Goal: Information Seeking & Learning: Learn about a topic

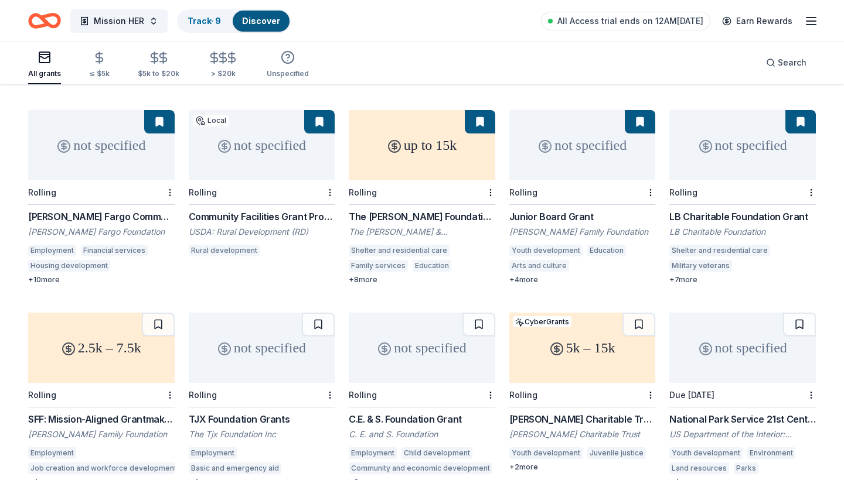
scroll to position [306, 0]
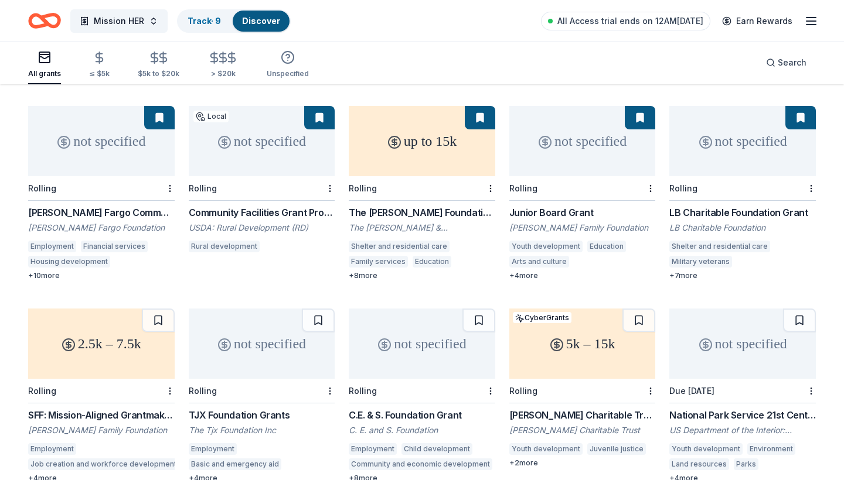
click at [262, 309] on div "not specified" at bounding box center [262, 344] width 146 height 70
click at [316, 309] on button at bounding box center [318, 320] width 33 height 23
click at [421, 312] on div "not specified" at bounding box center [422, 344] width 146 height 70
click at [483, 370] on div "Not interested" at bounding box center [453, 373] width 79 height 21
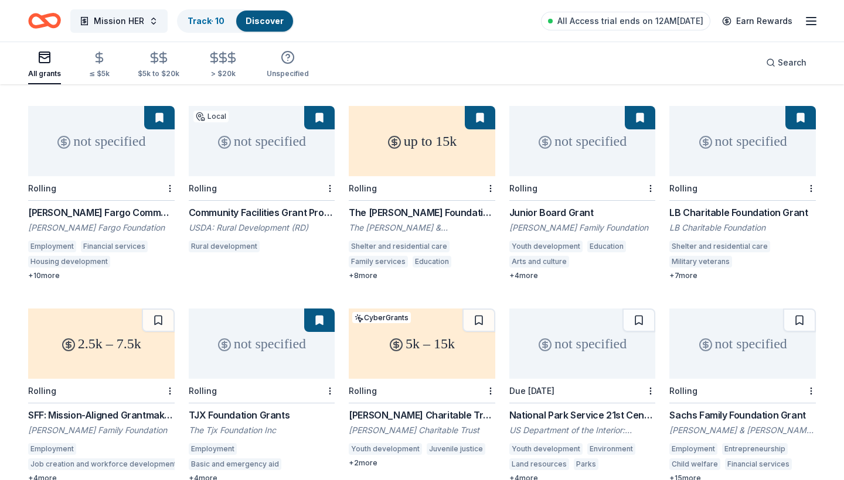
click at [573, 329] on div "not specified" at bounding box center [582, 344] width 146 height 70
click at [644, 374] on div "Not interested" at bounding box center [613, 373] width 79 height 21
click at [425, 325] on div "5k – 15k" at bounding box center [422, 344] width 146 height 70
click at [479, 309] on button at bounding box center [478, 320] width 33 height 23
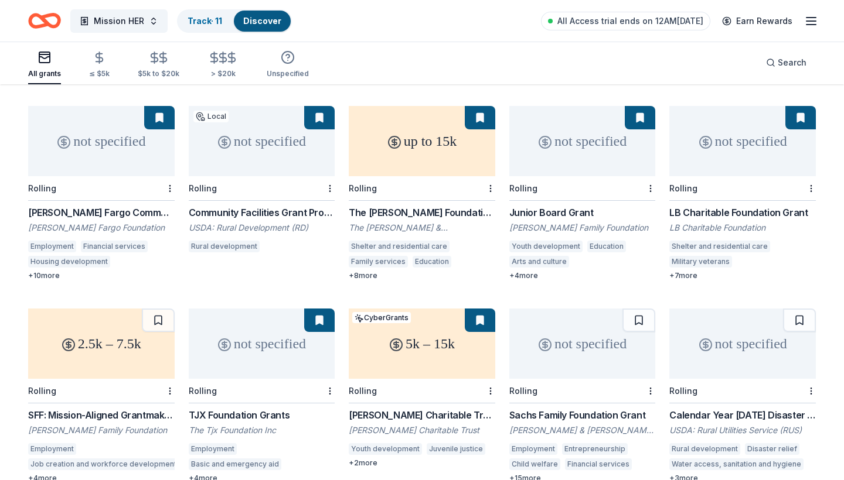
click at [577, 313] on div "not specified" at bounding box center [582, 344] width 146 height 70
click at [638, 309] on button at bounding box center [638, 320] width 33 height 23
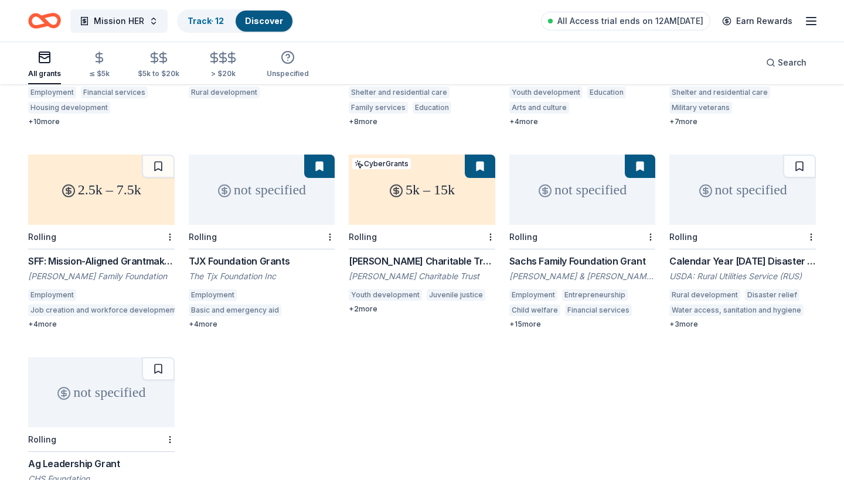
scroll to position [543, 0]
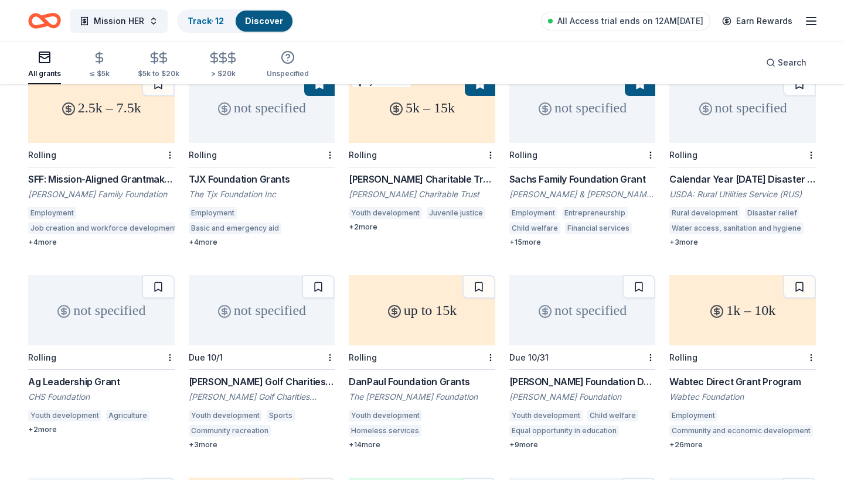
click at [87, 275] on div "not specified" at bounding box center [101, 310] width 146 height 70
click at [161, 333] on div "Not interested" at bounding box center [132, 335] width 79 height 21
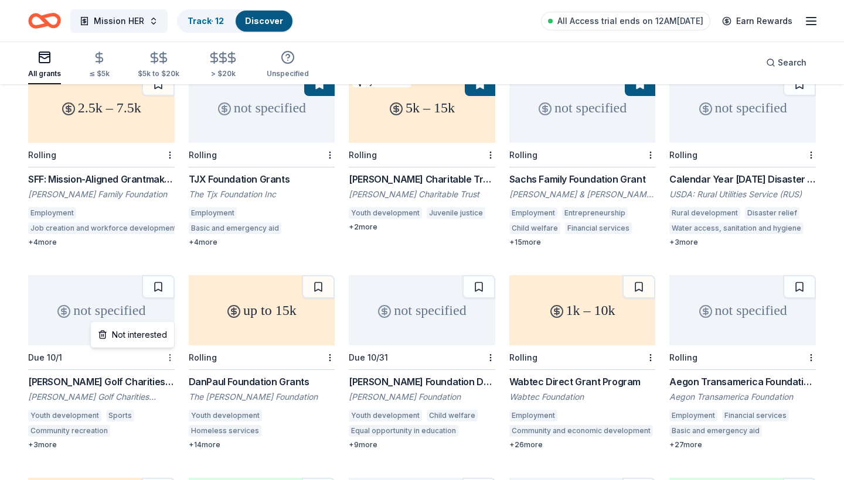
click at [154, 335] on div "Not interested" at bounding box center [132, 335] width 79 height 21
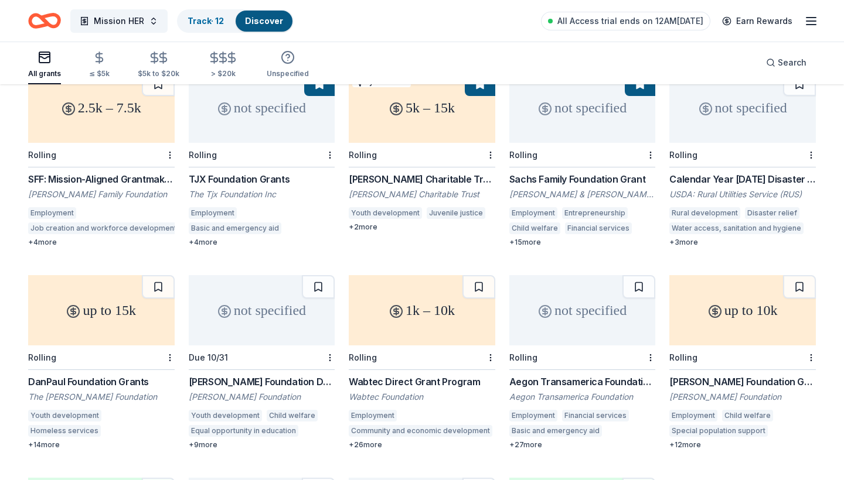
click at [117, 277] on div "up to 15k" at bounding box center [101, 310] width 146 height 70
click at [165, 346] on div at bounding box center [169, 358] width 12 height 24
click at [154, 335] on div "Not interested" at bounding box center [132, 335] width 79 height 21
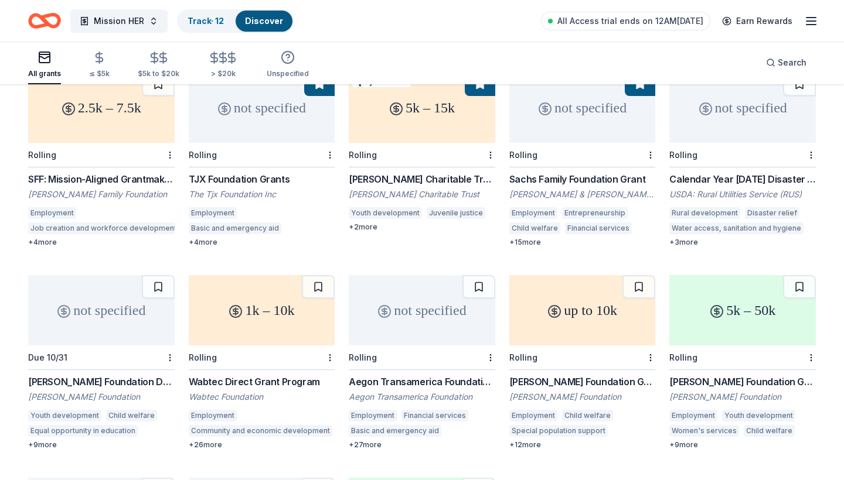
click at [105, 275] on div "not specified" at bounding box center [101, 310] width 146 height 70
click at [157, 275] on button at bounding box center [158, 286] width 33 height 23
click at [216, 275] on div "1k – 10k" at bounding box center [262, 310] width 146 height 70
click at [330, 346] on div at bounding box center [329, 358] width 12 height 24
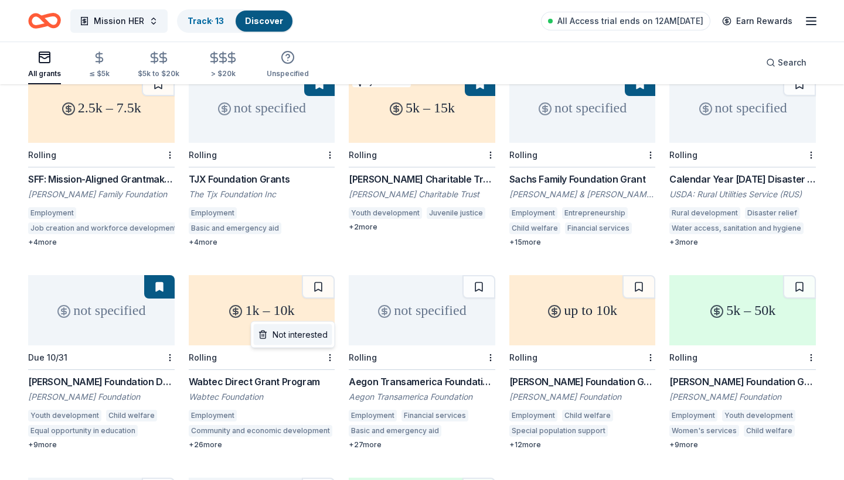
click at [324, 337] on div "Not interested" at bounding box center [293, 335] width 79 height 21
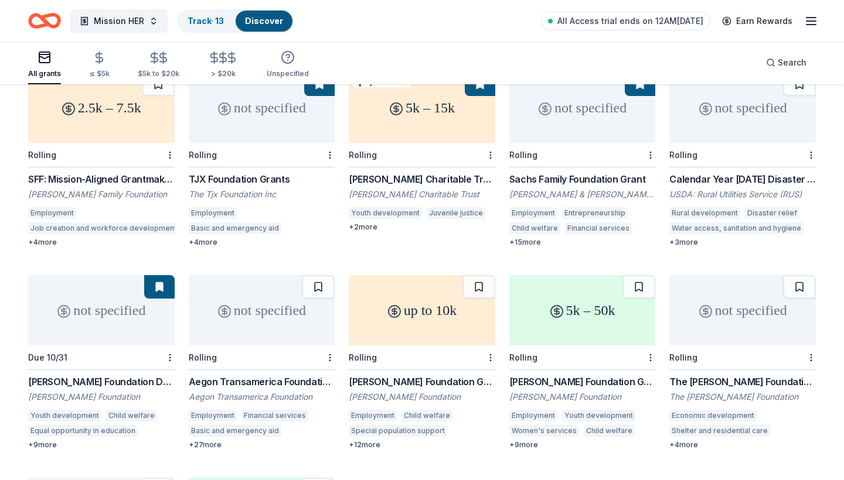
click at [284, 284] on div "not specified" at bounding box center [262, 310] width 146 height 70
click at [322, 330] on div "Not interested" at bounding box center [293, 335] width 79 height 21
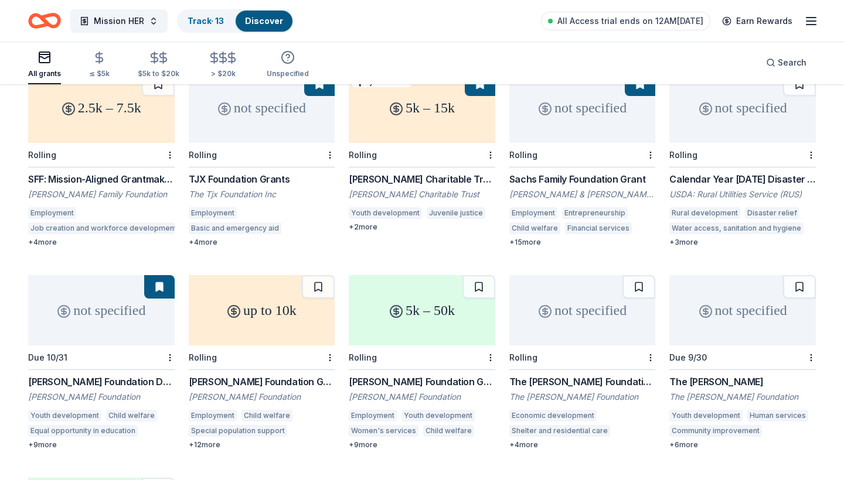
click at [266, 277] on div "up to 10k" at bounding box center [262, 310] width 146 height 70
click at [315, 334] on div "Not interested" at bounding box center [293, 335] width 79 height 21
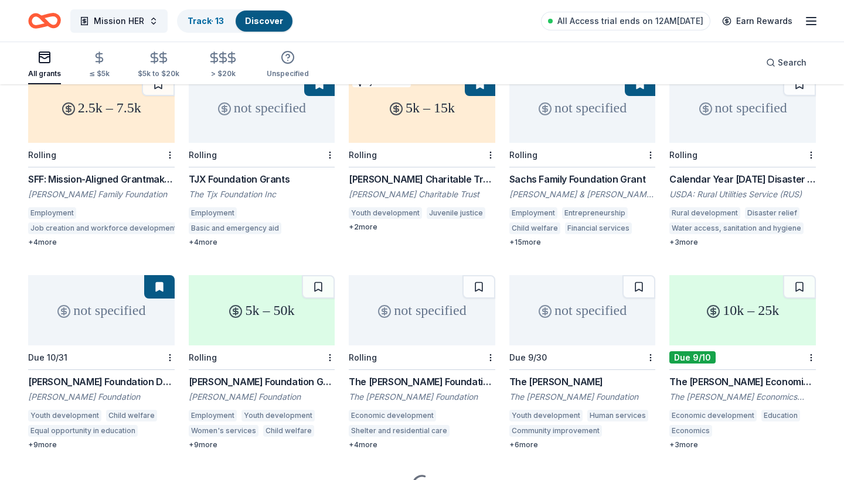
click at [277, 289] on div "5k – 50k" at bounding box center [262, 310] width 146 height 70
click at [314, 334] on div "Not interested" at bounding box center [293, 335] width 79 height 21
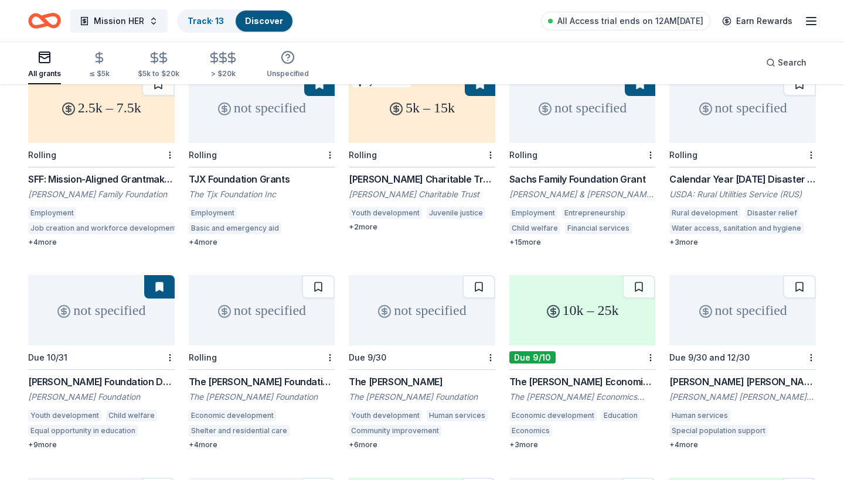
click at [260, 283] on div "not specified" at bounding box center [262, 310] width 146 height 70
click at [321, 329] on div "Not interested" at bounding box center [293, 335] width 79 height 21
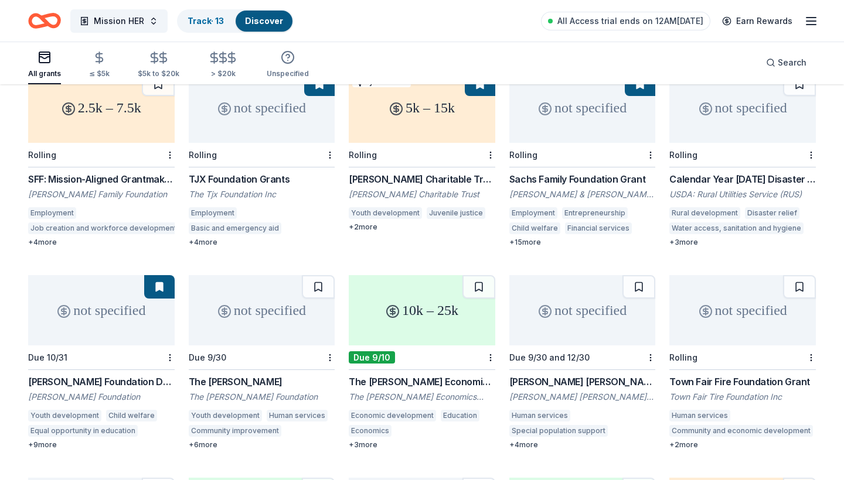
click at [281, 280] on div "not specified" at bounding box center [262, 310] width 146 height 70
click at [325, 335] on div "Not interested" at bounding box center [293, 335] width 79 height 21
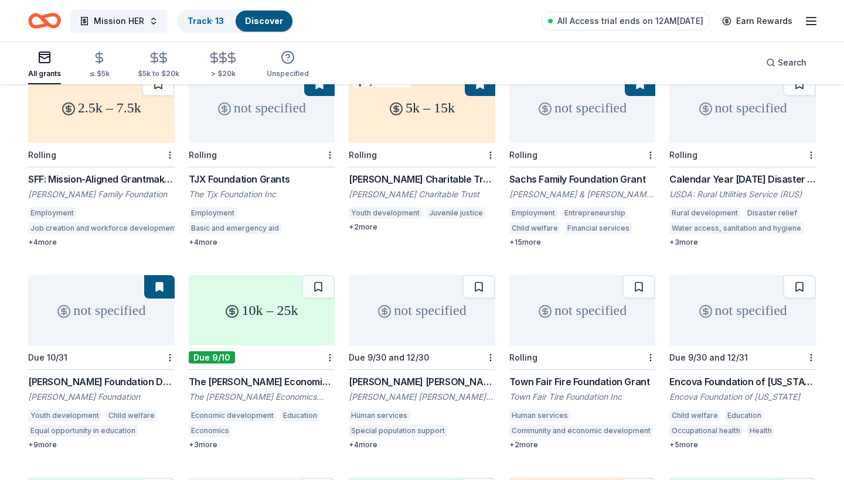
click at [273, 295] on div "10k – 25k" at bounding box center [262, 310] width 146 height 70
click at [321, 335] on div "Not interested" at bounding box center [293, 335] width 79 height 21
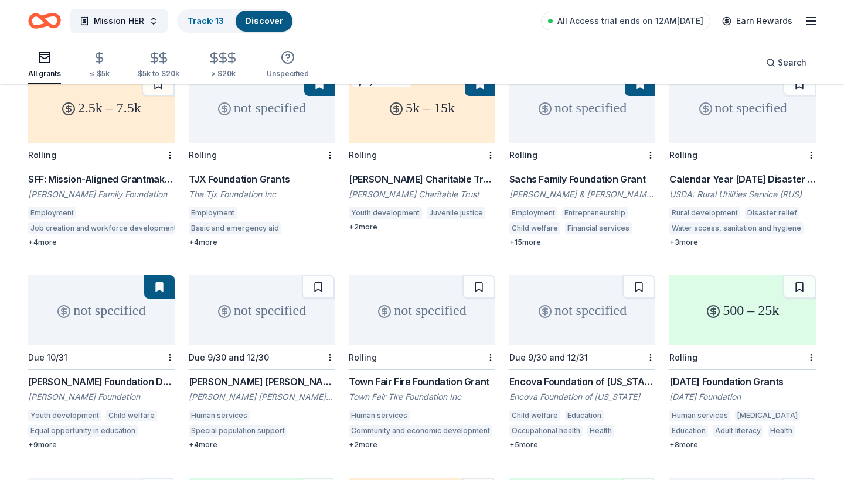
click at [256, 276] on div "not specified" at bounding box center [262, 310] width 146 height 70
click at [286, 329] on div "Not interested" at bounding box center [293, 335] width 79 height 21
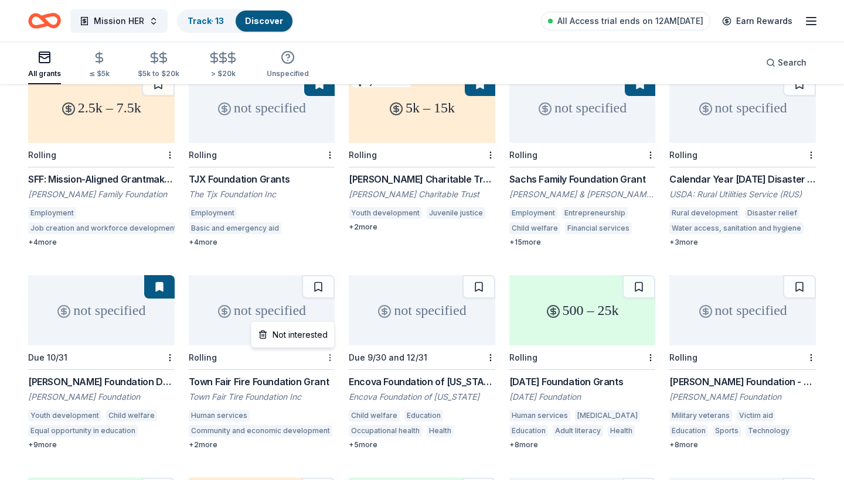
click at [322, 337] on div "Not interested" at bounding box center [293, 335] width 79 height 21
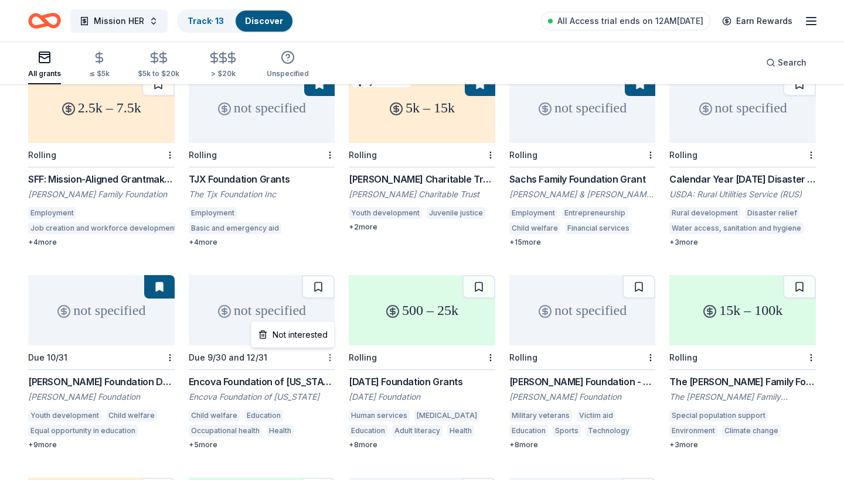
click at [328, 336] on div "Not interested" at bounding box center [293, 335] width 79 height 21
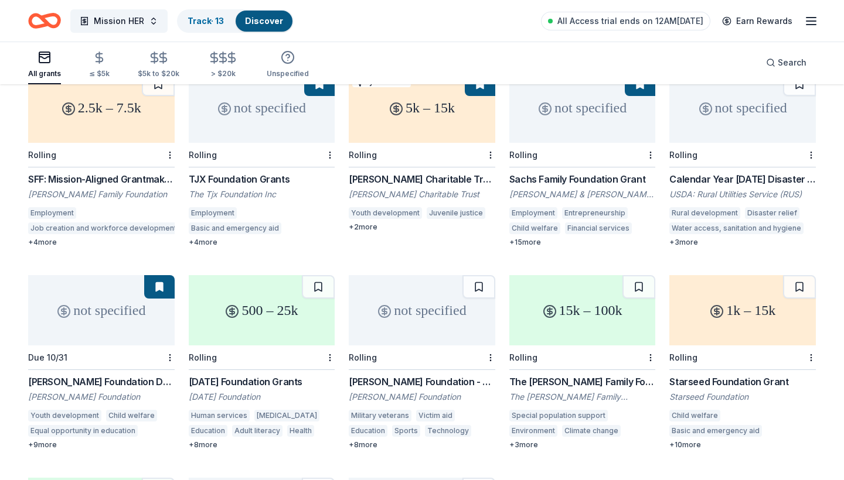
click at [284, 277] on div "500 – 25k" at bounding box center [262, 310] width 146 height 70
click at [321, 336] on div "Not interested" at bounding box center [293, 335] width 79 height 21
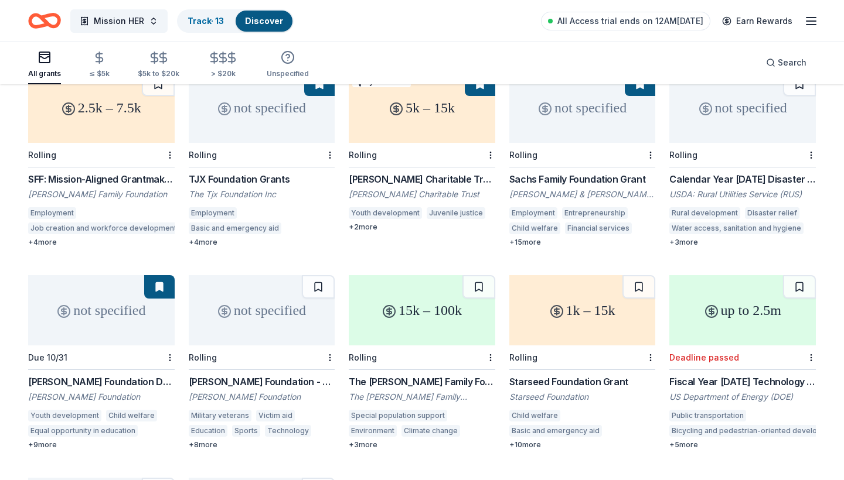
click at [277, 281] on div "not specified" at bounding box center [262, 310] width 146 height 70
click at [322, 337] on div "Not interested" at bounding box center [293, 335] width 79 height 21
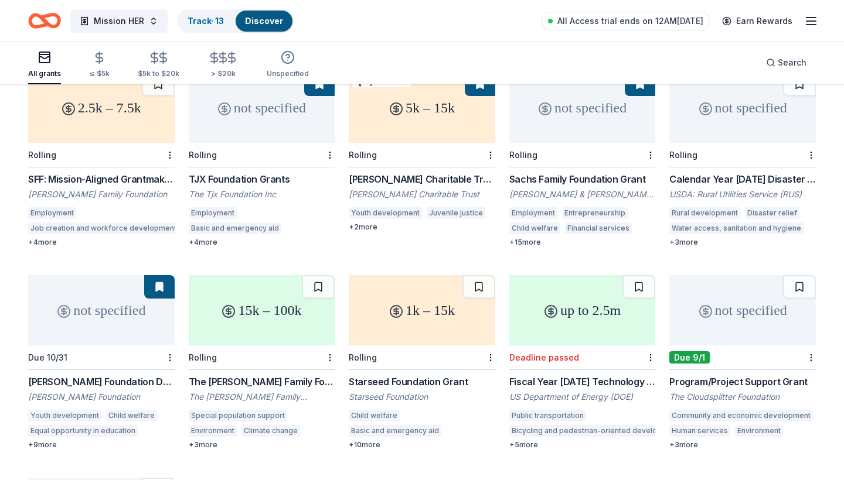
click at [296, 291] on div "15k – 100k" at bounding box center [262, 310] width 146 height 70
click at [319, 338] on div "Not interested" at bounding box center [293, 335] width 79 height 21
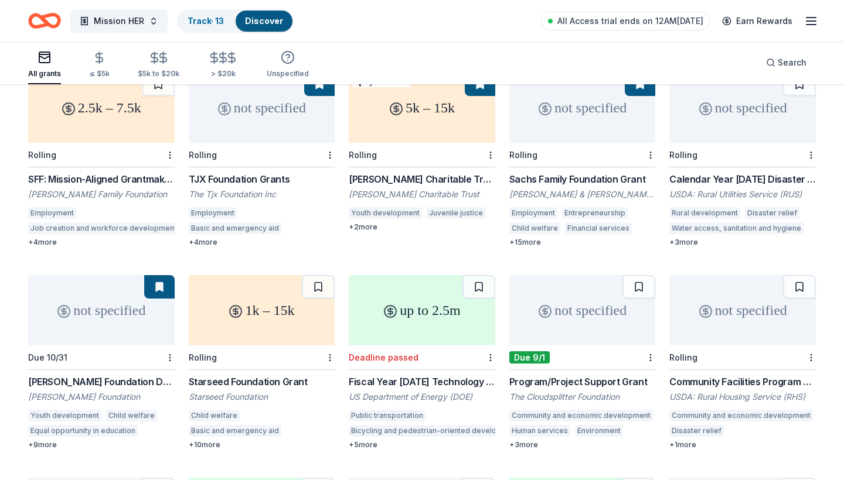
click at [277, 277] on div "1k – 15k" at bounding box center [262, 310] width 146 height 70
click at [314, 275] on button at bounding box center [318, 286] width 33 height 23
click at [478, 333] on div "Not interested" at bounding box center [453, 335] width 79 height 21
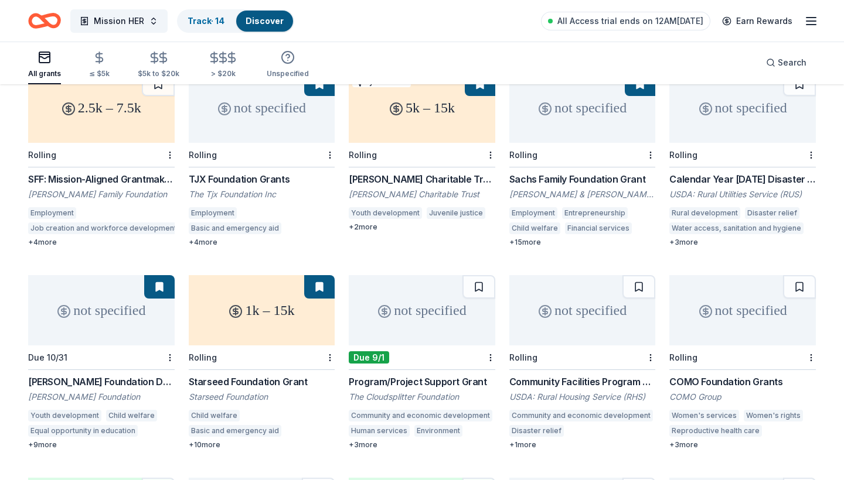
click at [430, 277] on div "not specified" at bounding box center [422, 310] width 146 height 70
click at [482, 334] on div "Not interested" at bounding box center [453, 335] width 79 height 21
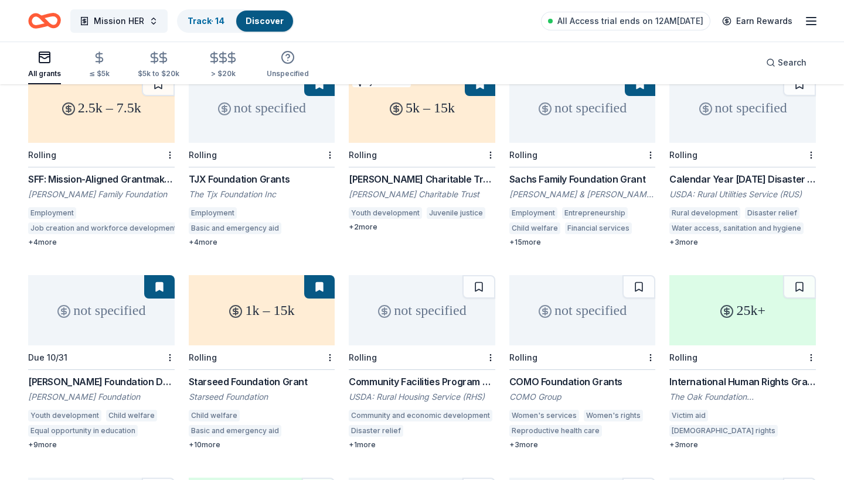
click at [431, 275] on div "not specified" at bounding box center [422, 310] width 146 height 70
click at [484, 333] on div "Not interested" at bounding box center [453, 335] width 79 height 21
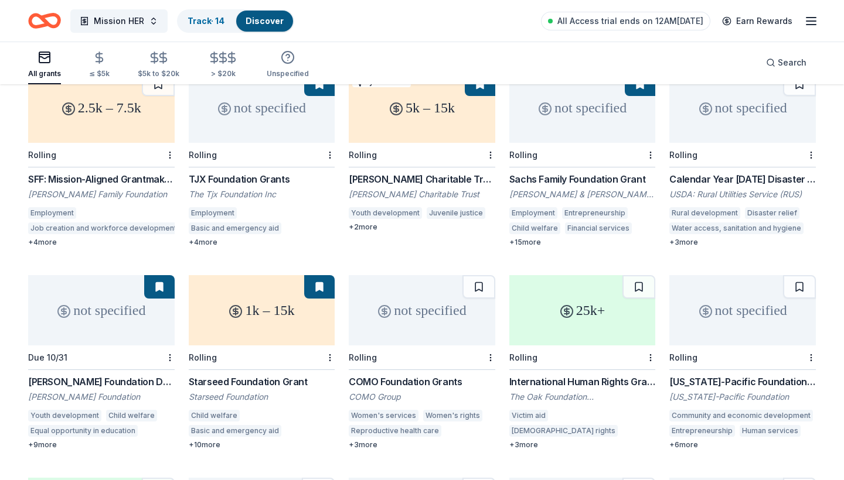
click at [425, 275] on div "not specified" at bounding box center [422, 310] width 146 height 70
click at [473, 275] on button at bounding box center [478, 286] width 33 height 23
click at [635, 343] on div "Not interested" at bounding box center [613, 335] width 79 height 21
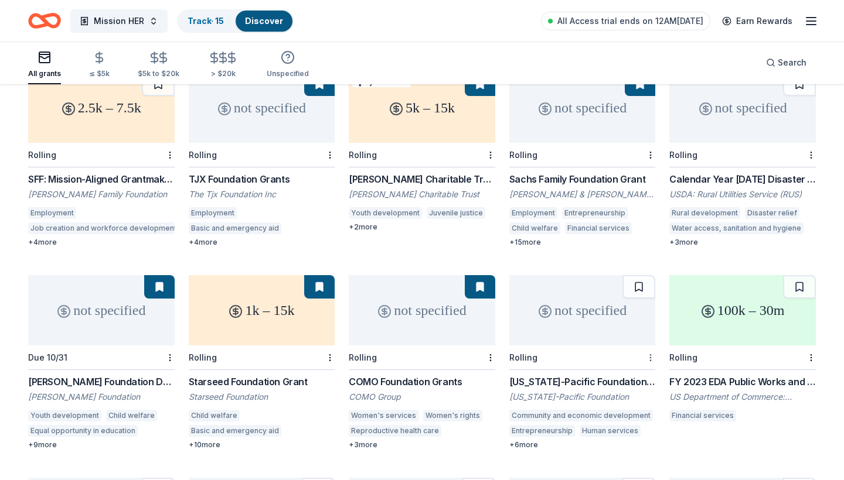
click at [648, 338] on div "Not interested" at bounding box center [613, 335] width 79 height 21
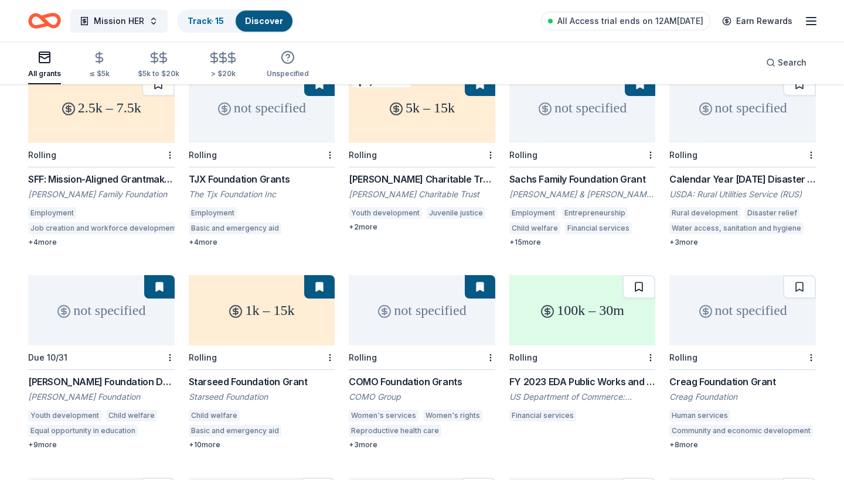
click at [641, 275] on button at bounding box center [638, 286] width 33 height 23
click at [706, 297] on div "not specified" at bounding box center [742, 310] width 146 height 70
click at [795, 275] on button at bounding box center [799, 286] width 33 height 23
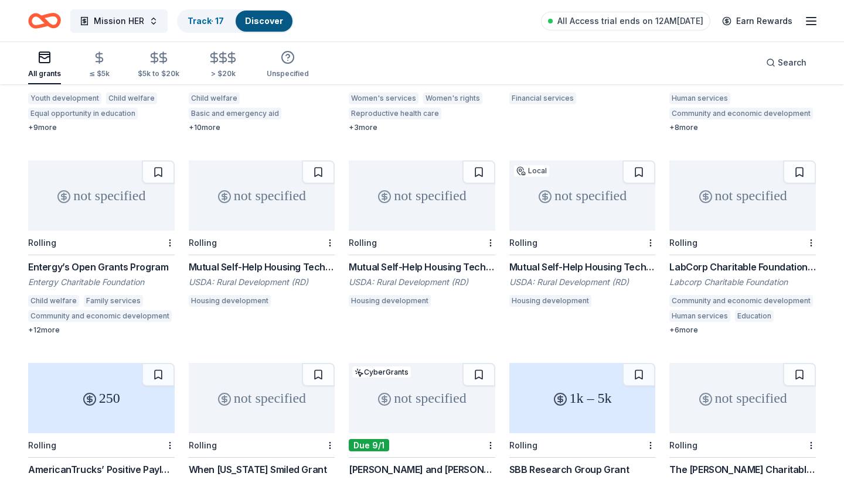
scroll to position [863, 0]
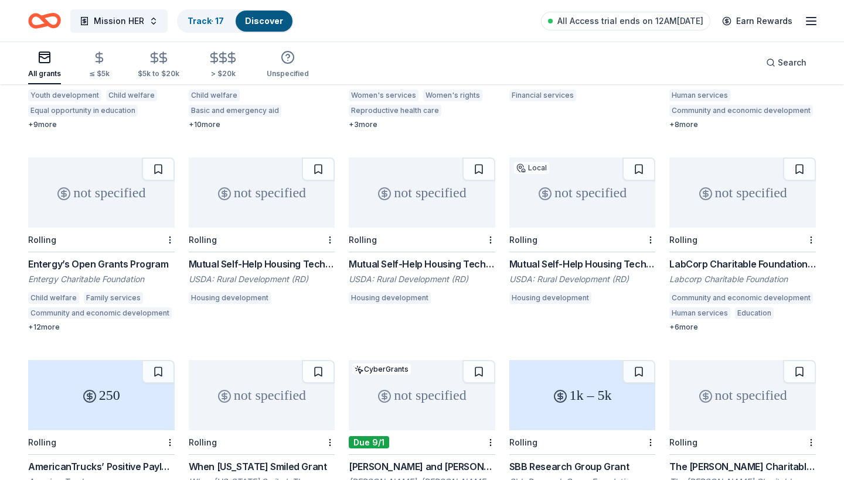
click at [62, 192] on icon at bounding box center [64, 194] width 5 height 5
click at [156, 207] on div "Not interested" at bounding box center [132, 212] width 79 height 21
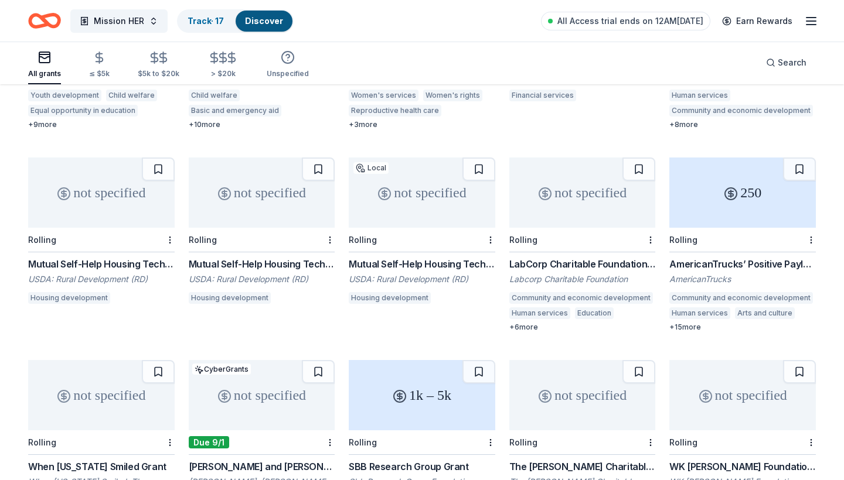
click at [259, 360] on div "not specified" at bounding box center [262, 395] width 146 height 70
click at [315, 413] on div "Not interested" at bounding box center [293, 410] width 79 height 21
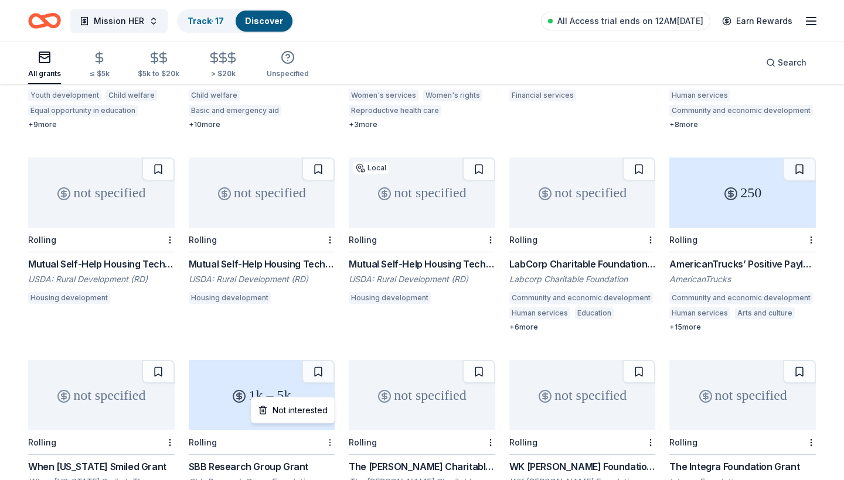
click at [316, 406] on div "Not interested" at bounding box center [293, 410] width 79 height 21
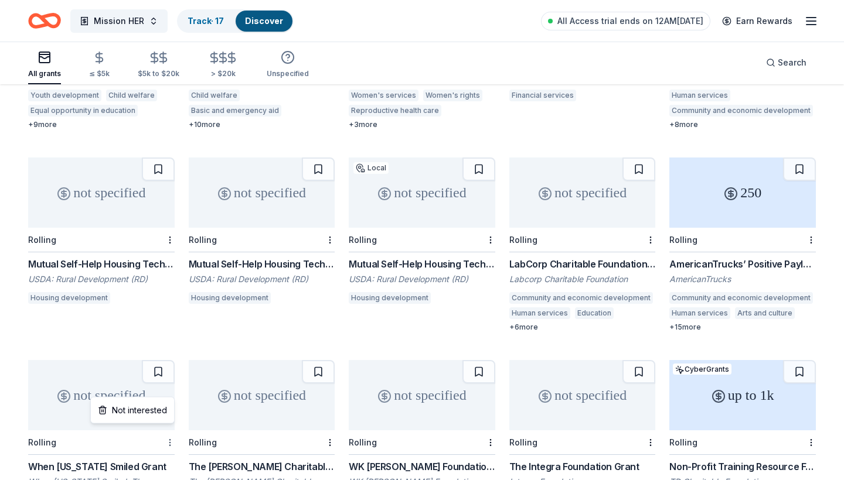
click at [163, 411] on div "Not interested" at bounding box center [132, 410] width 79 height 21
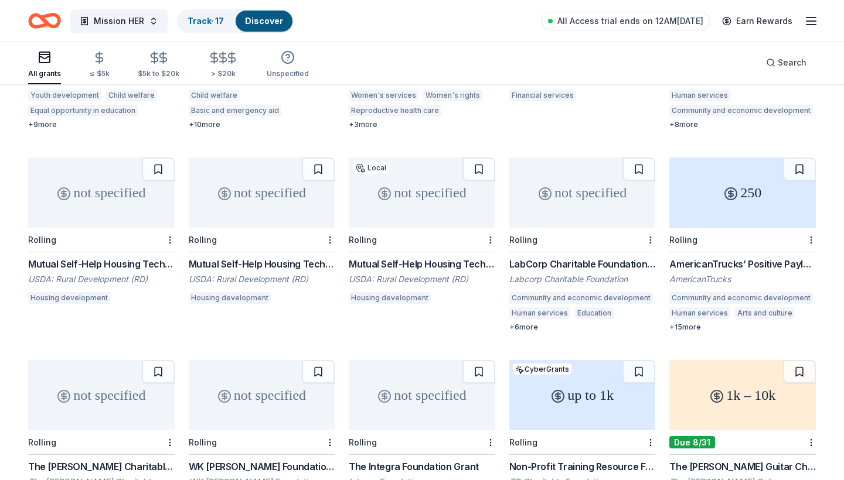
click at [127, 361] on div "not specified" at bounding box center [101, 395] width 146 height 70
click at [166, 411] on div "Not interested" at bounding box center [132, 410] width 79 height 21
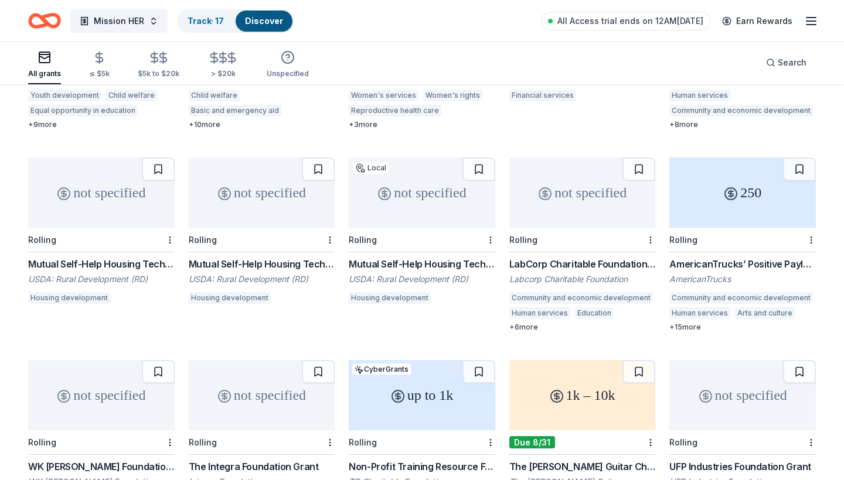
click at [136, 377] on div "not specified" at bounding box center [101, 395] width 146 height 70
click at [159, 360] on button at bounding box center [158, 371] width 33 height 23
click at [224, 393] on icon at bounding box center [224, 396] width 0 height 7
click at [319, 360] on button at bounding box center [318, 371] width 33 height 23
click at [382, 360] on div "up to 1k" at bounding box center [422, 395] width 146 height 70
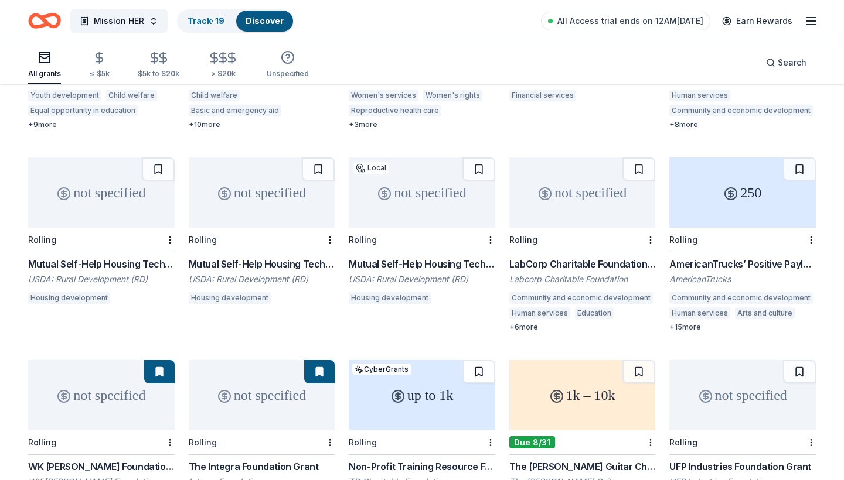
click at [478, 360] on button at bounding box center [478, 371] width 33 height 23
click at [629, 411] on div "Not interested" at bounding box center [613, 410] width 79 height 21
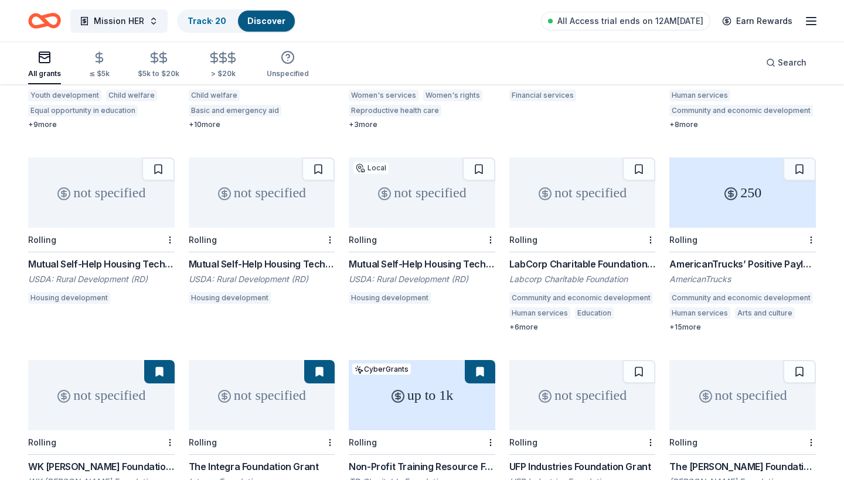
click at [734, 362] on div "not specified" at bounding box center [742, 395] width 146 height 70
click at [641, 405] on div "Not interested" at bounding box center [613, 410] width 79 height 21
click at [632, 411] on div "Not interested" at bounding box center [613, 410] width 79 height 21
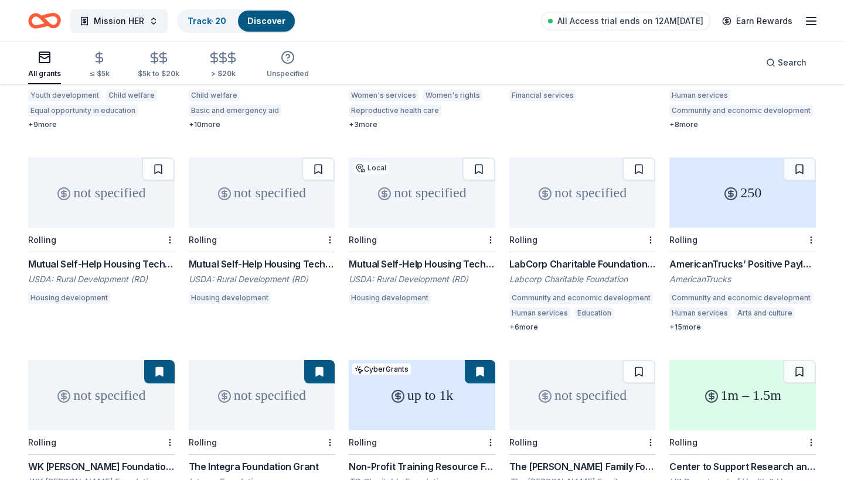
click at [598, 369] on div "not specified" at bounding box center [582, 395] width 146 height 70
click at [618, 411] on div "Not interested" at bounding box center [613, 410] width 79 height 21
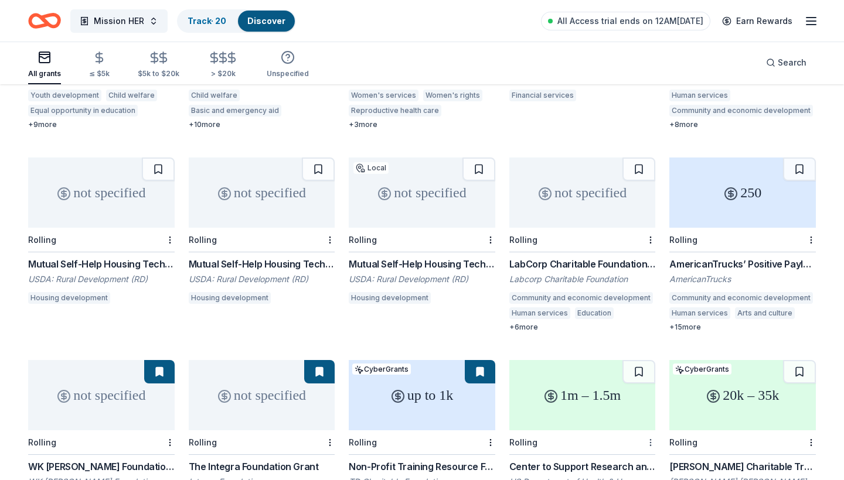
click at [641, 408] on div "Not interested" at bounding box center [613, 410] width 79 height 21
click at [611, 360] on div "20k – 35k" at bounding box center [582, 395] width 146 height 70
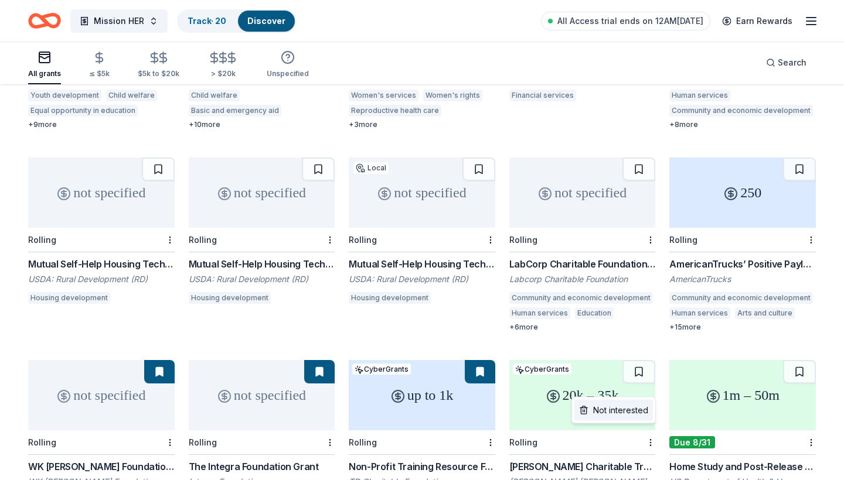
click at [636, 410] on div "Not interested" at bounding box center [613, 410] width 79 height 21
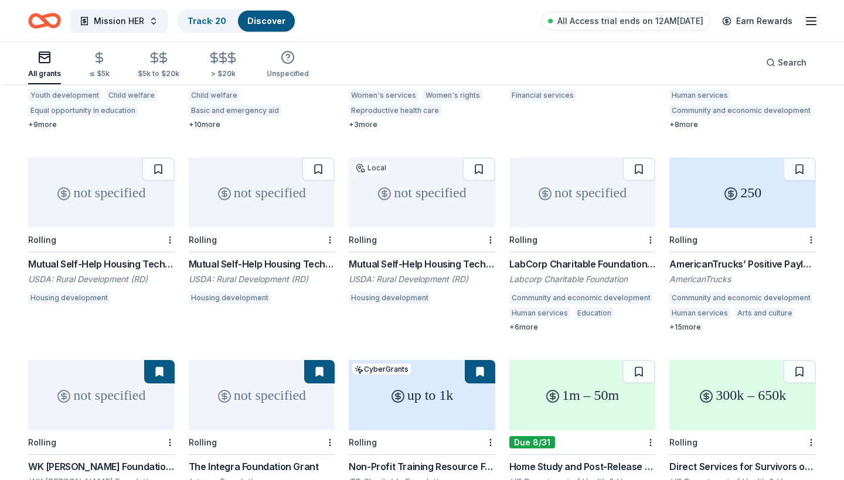
click at [629, 460] on div "Home Study and Post-Release Services for Unaccompanied Children" at bounding box center [582, 467] width 146 height 14
click at [636, 360] on button at bounding box center [638, 371] width 33 height 23
click at [707, 391] on circle at bounding box center [706, 397] width 12 height 12
click at [796, 360] on button at bounding box center [799, 371] width 33 height 23
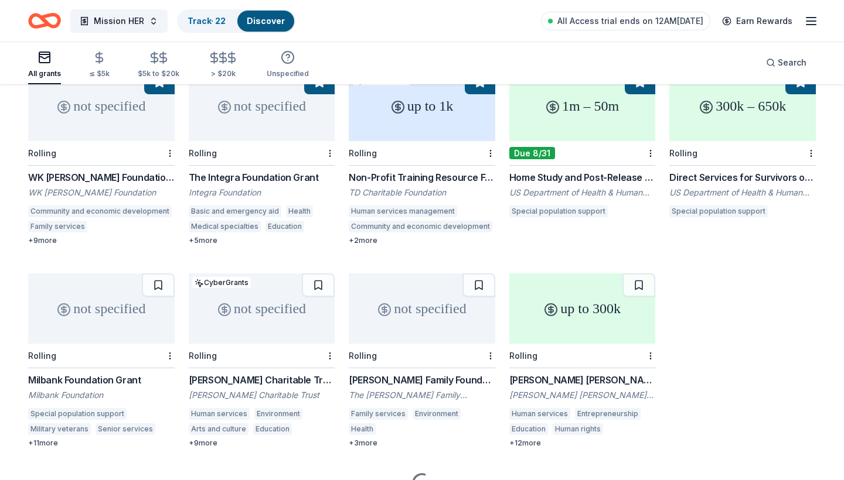
scroll to position [1152, 0]
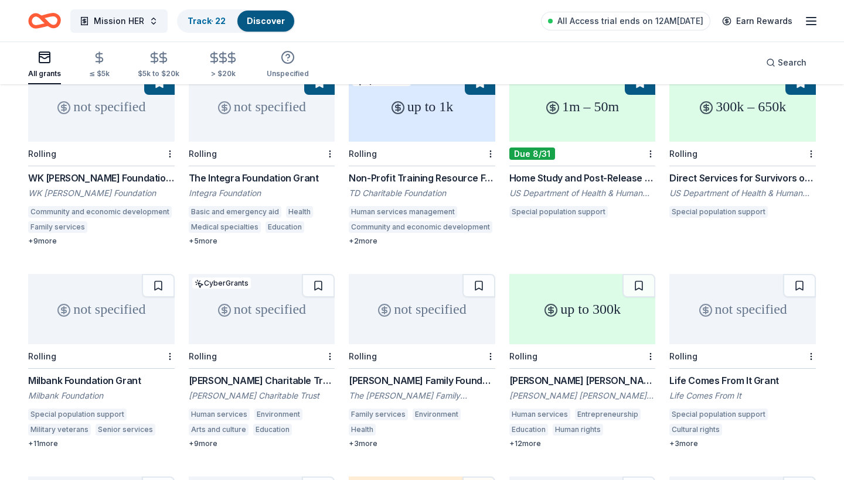
click at [112, 274] on div "not specified" at bounding box center [101, 309] width 146 height 70
click at [156, 319] on div "Not interested" at bounding box center [132, 319] width 79 height 21
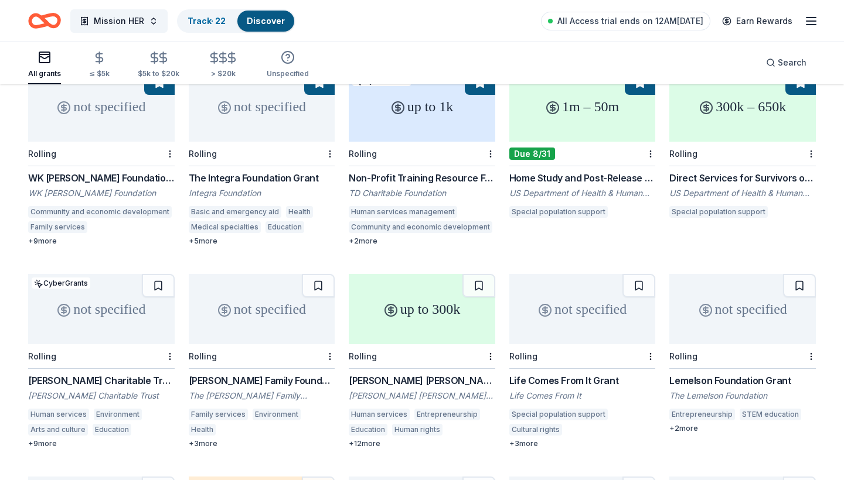
click at [125, 274] on div "not specified" at bounding box center [101, 309] width 146 height 70
click at [160, 319] on div "Not interested" at bounding box center [132, 319] width 79 height 21
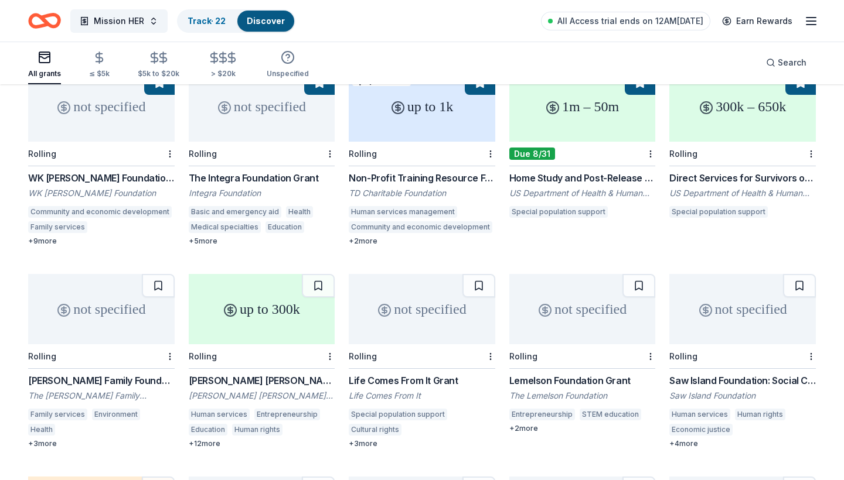
click at [112, 274] on div "not specified" at bounding box center [101, 309] width 146 height 70
click at [168, 326] on div "Not interested" at bounding box center [132, 319] width 79 height 21
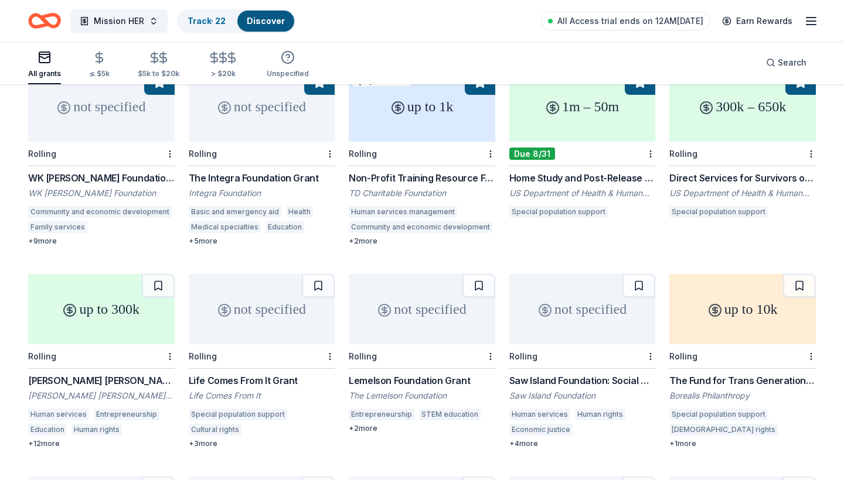
click at [128, 274] on div "up to 300k" at bounding box center [101, 309] width 146 height 70
click at [161, 322] on div "Not interested" at bounding box center [132, 319] width 79 height 21
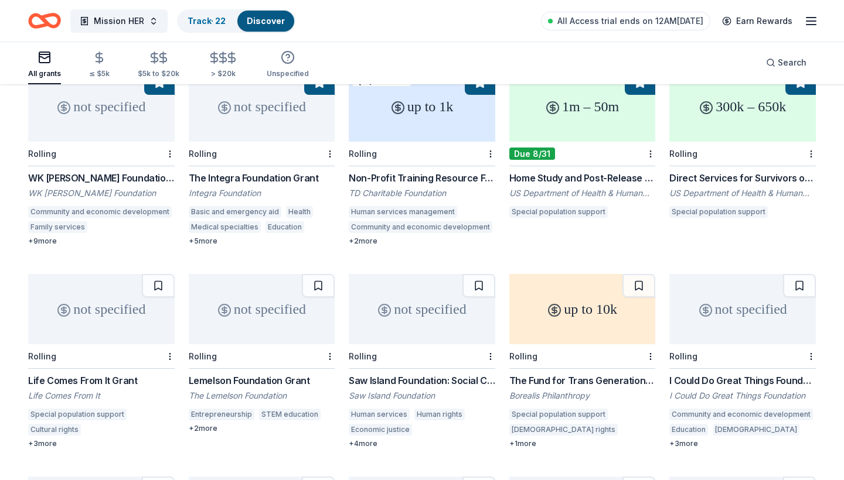
click at [88, 274] on div "not specified" at bounding box center [101, 309] width 146 height 70
click at [154, 316] on div "Not interested" at bounding box center [132, 319] width 79 height 21
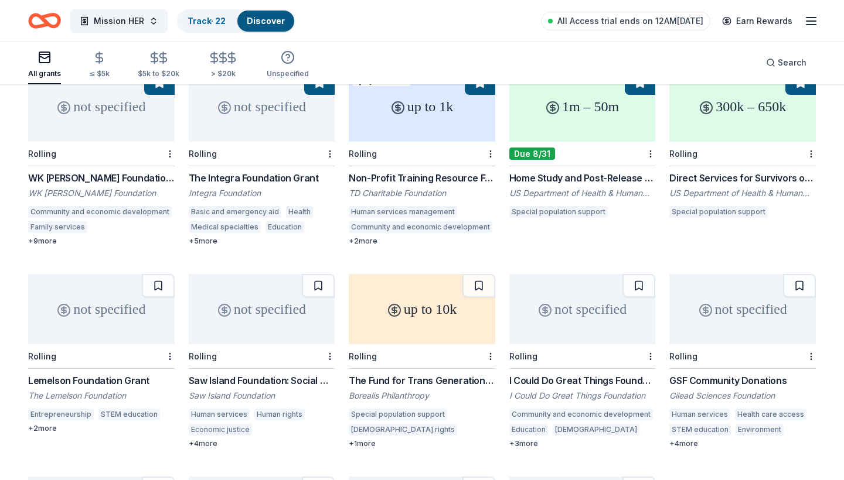
click at [132, 274] on div "not specified" at bounding box center [101, 309] width 146 height 70
click at [158, 319] on div "Not interested" at bounding box center [132, 319] width 79 height 21
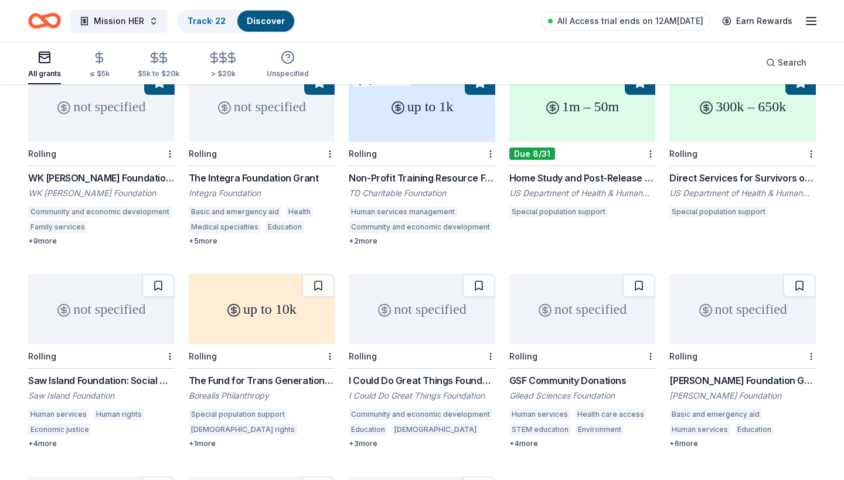
click at [96, 274] on div "not specified" at bounding box center [101, 309] width 146 height 70
click at [160, 313] on div "Not interested" at bounding box center [132, 319] width 79 height 21
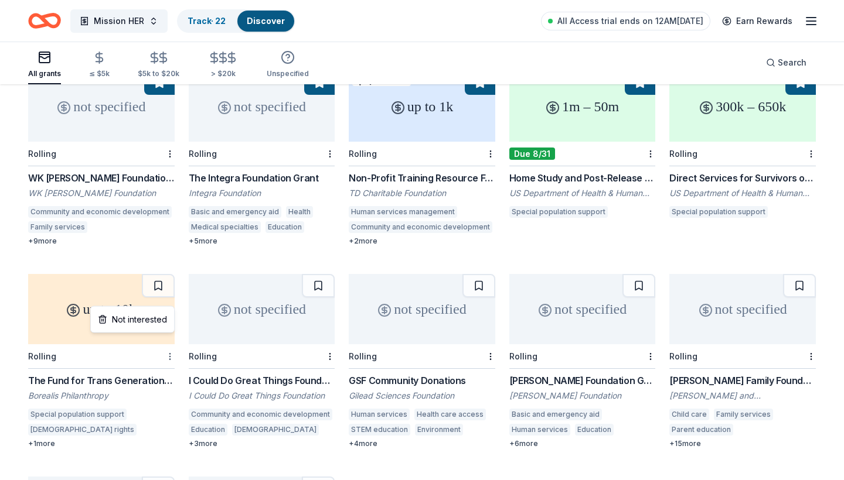
click at [163, 322] on div "Not interested" at bounding box center [132, 319] width 79 height 21
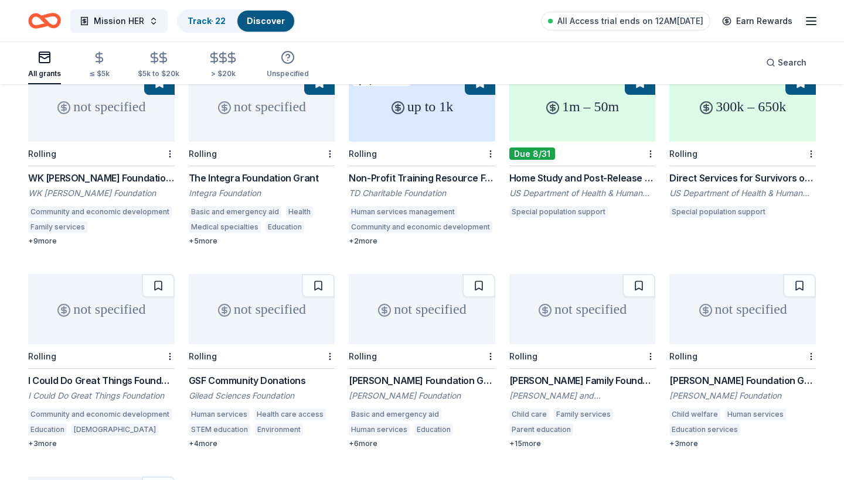
click at [124, 274] on div "not specified" at bounding box center [101, 309] width 146 height 70
click at [263, 274] on div "not specified" at bounding box center [262, 309] width 146 height 70
click at [417, 282] on div "not specified" at bounding box center [422, 309] width 146 height 70
click at [557, 274] on div "not specified" at bounding box center [582, 309] width 146 height 70
click at [694, 274] on div "not specified" at bounding box center [742, 309] width 146 height 70
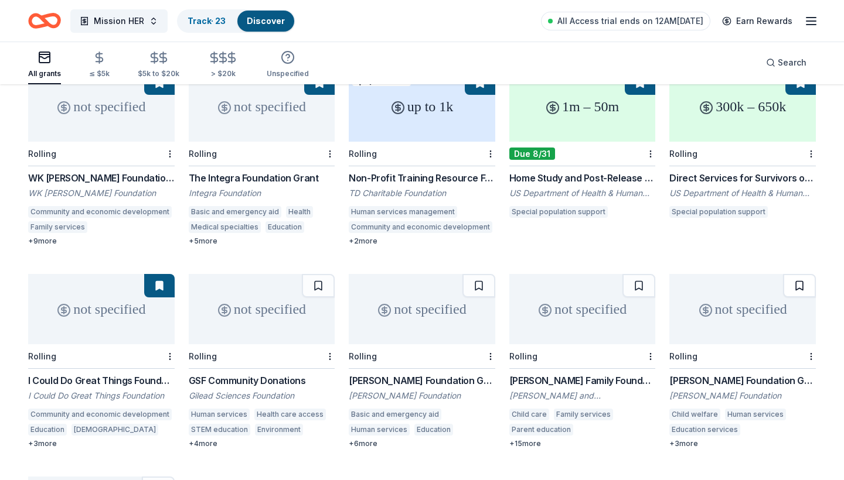
click at [797, 274] on button at bounding box center [799, 285] width 33 height 23
click at [643, 321] on div "Not interested" at bounding box center [613, 319] width 79 height 21
click at [482, 323] on div "Not interested" at bounding box center [453, 319] width 79 height 21
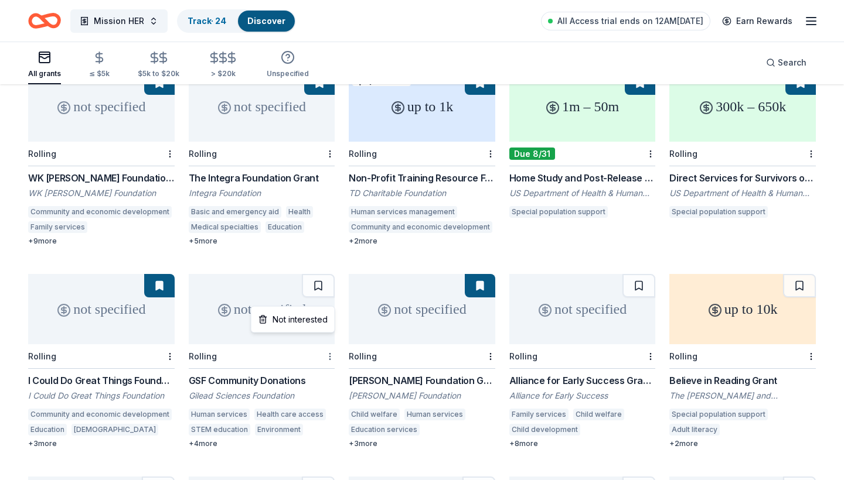
click at [324, 319] on div "Not interested" at bounding box center [293, 319] width 79 height 21
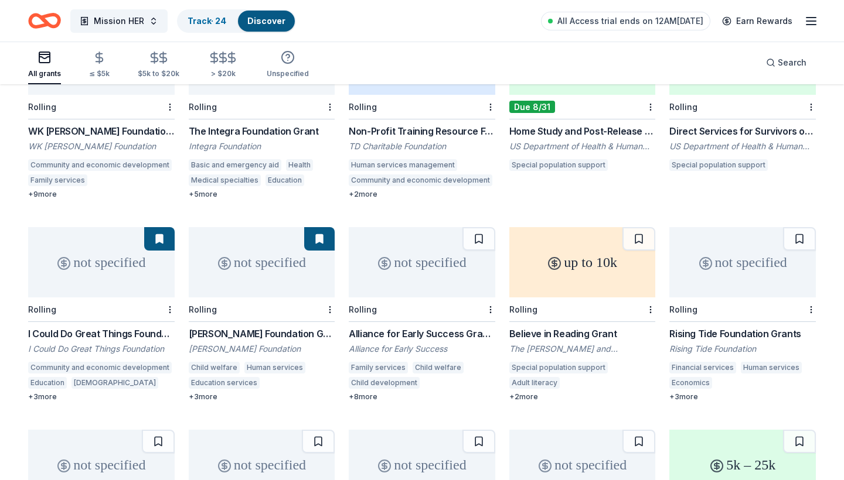
scroll to position [1195, 0]
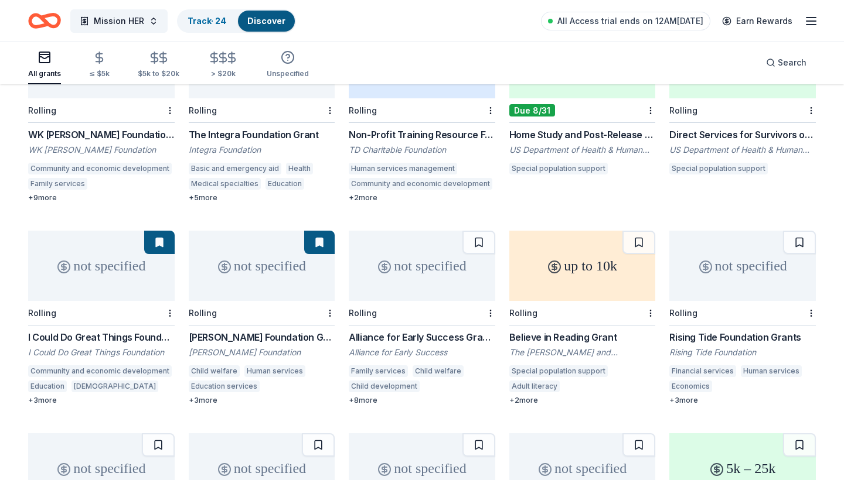
click at [724, 231] on div "not specified" at bounding box center [742, 266] width 146 height 70
click at [788, 278] on div "Not interested" at bounding box center [774, 276] width 79 height 21
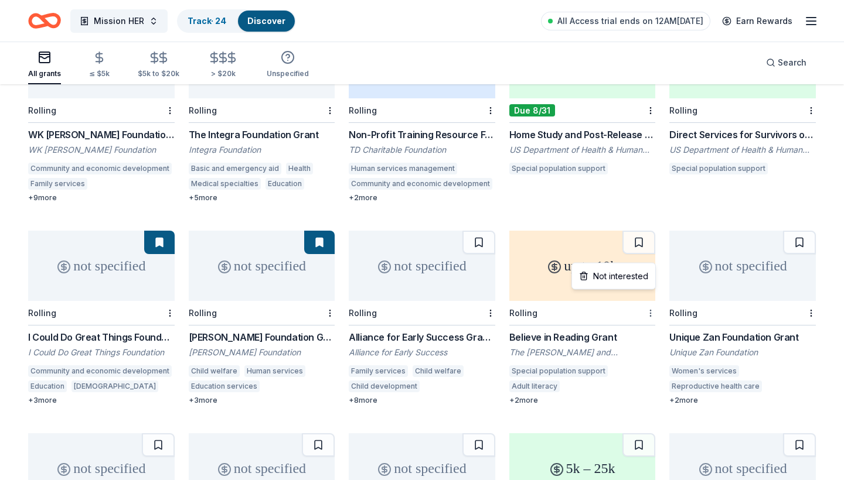
click at [638, 281] on div "Not interested" at bounding box center [613, 276] width 79 height 21
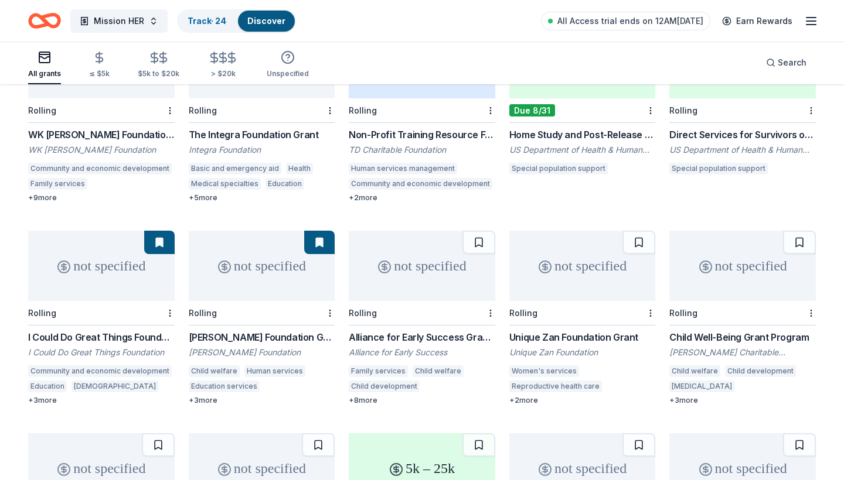
click at [415, 238] on div "not specified" at bounding box center [422, 266] width 146 height 70
click at [482, 278] on div "Not interested" at bounding box center [453, 276] width 79 height 21
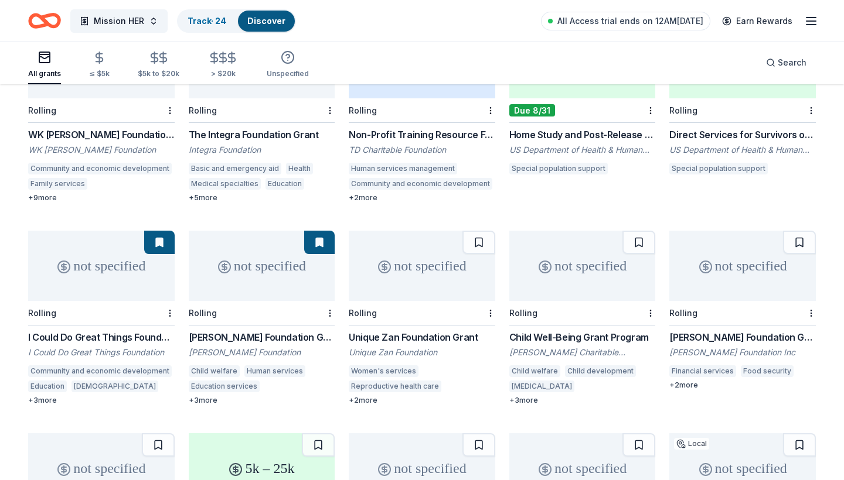
click at [571, 231] on div "not specified" at bounding box center [582, 266] width 146 height 70
click at [709, 231] on div "not specified" at bounding box center [742, 266] width 146 height 70
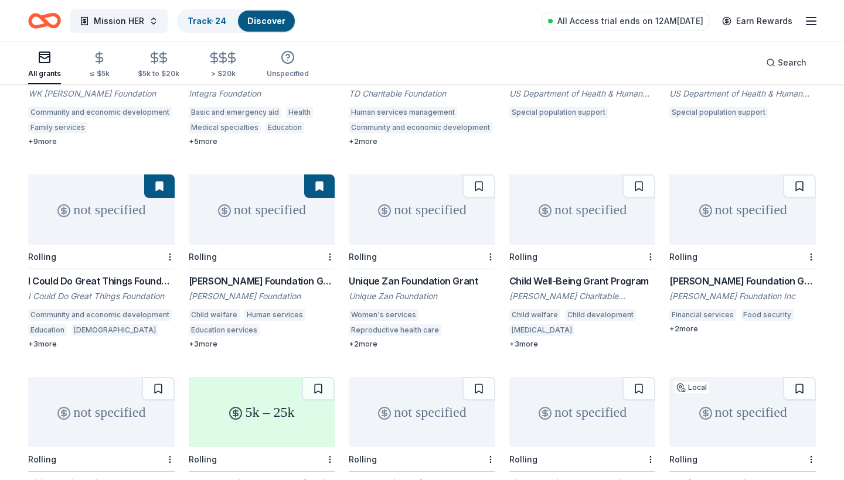
click at [546, 377] on div "not specified" at bounding box center [582, 412] width 146 height 70
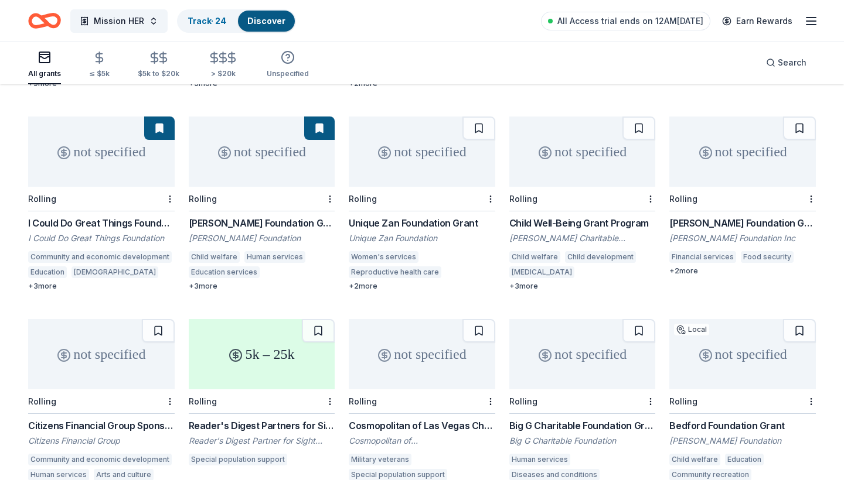
scroll to position [1310, 0]
click at [701, 319] on div "not specified" at bounding box center [742, 354] width 146 height 70
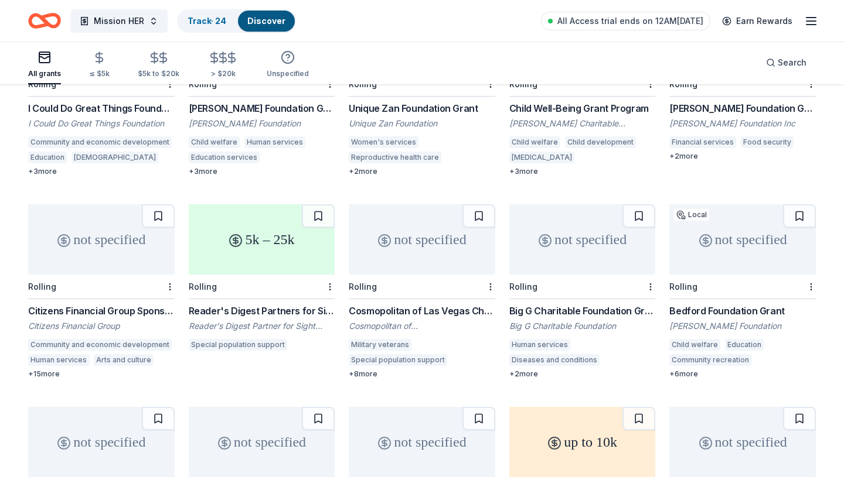
scroll to position [1429, 0]
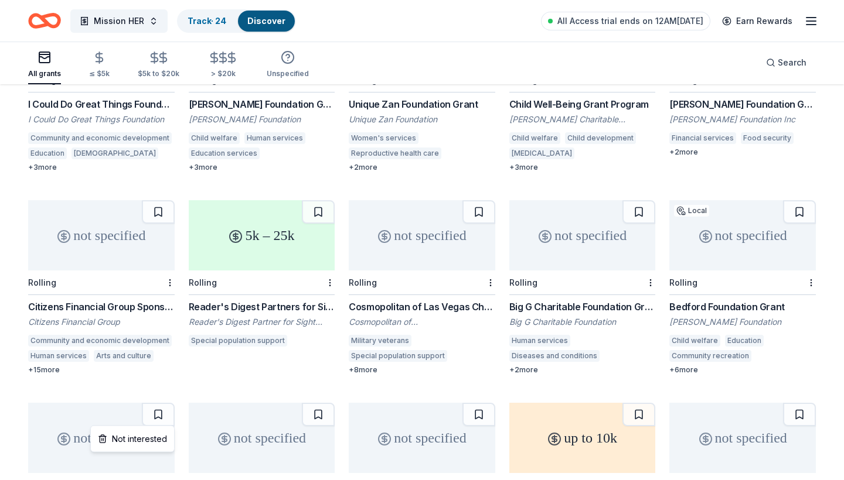
click at [158, 437] on div "Not interested" at bounding box center [132, 439] width 79 height 21
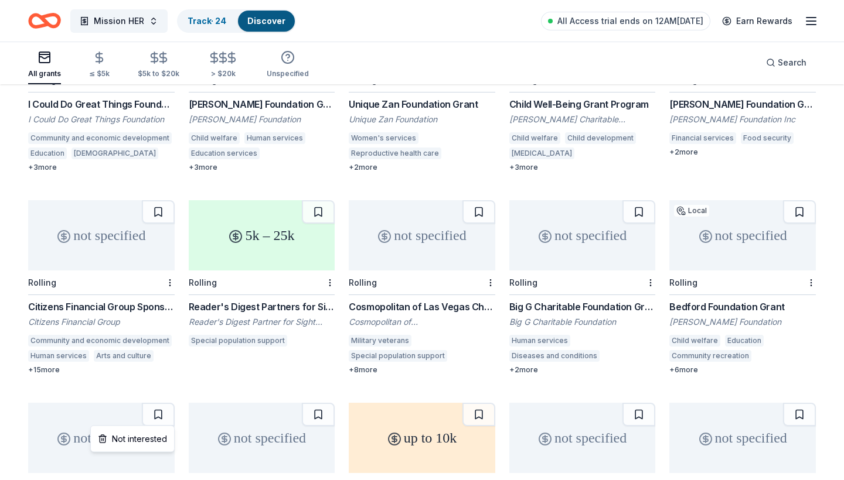
click at [162, 438] on div "Not interested" at bounding box center [132, 439] width 79 height 21
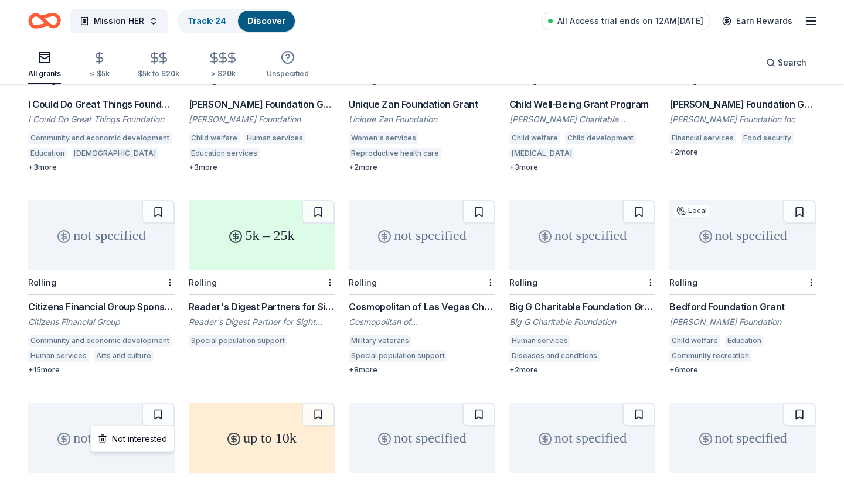
click at [161, 438] on div "Not interested" at bounding box center [132, 439] width 79 height 21
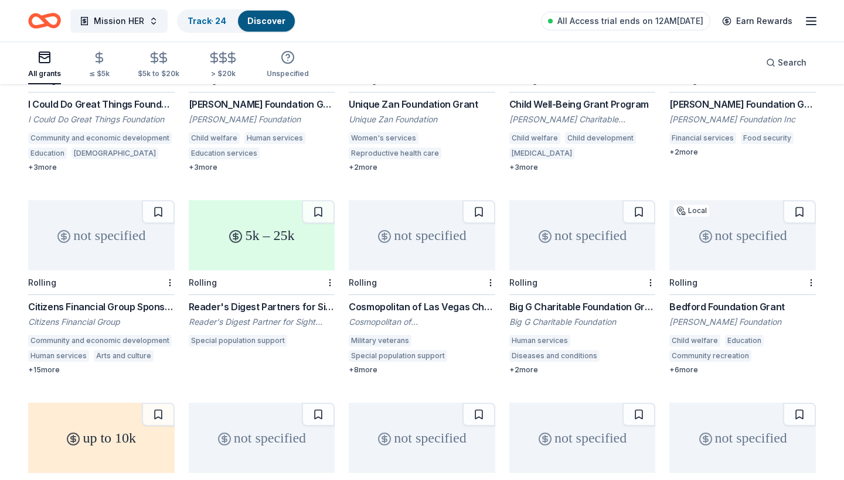
click at [289, 200] on div "5k – 25k" at bounding box center [262, 235] width 146 height 70
click at [325, 237] on div "Not interested" at bounding box center [293, 241] width 79 height 21
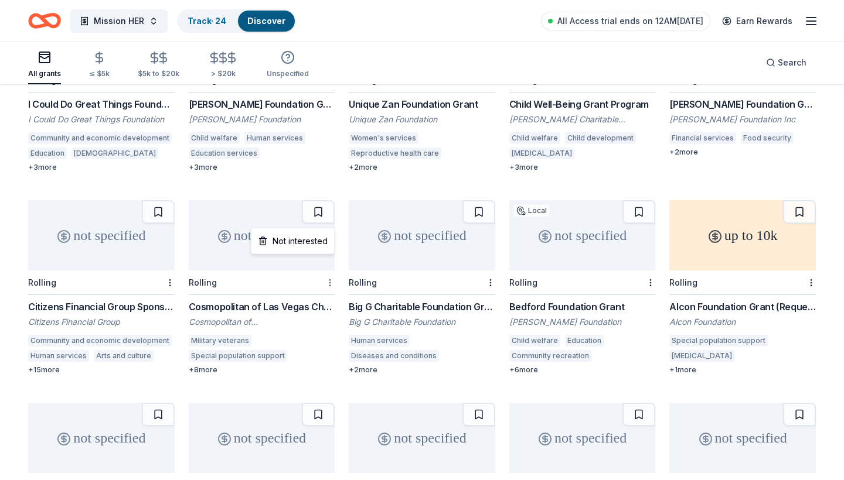
click at [323, 241] on div "Not interested" at bounding box center [293, 241] width 79 height 21
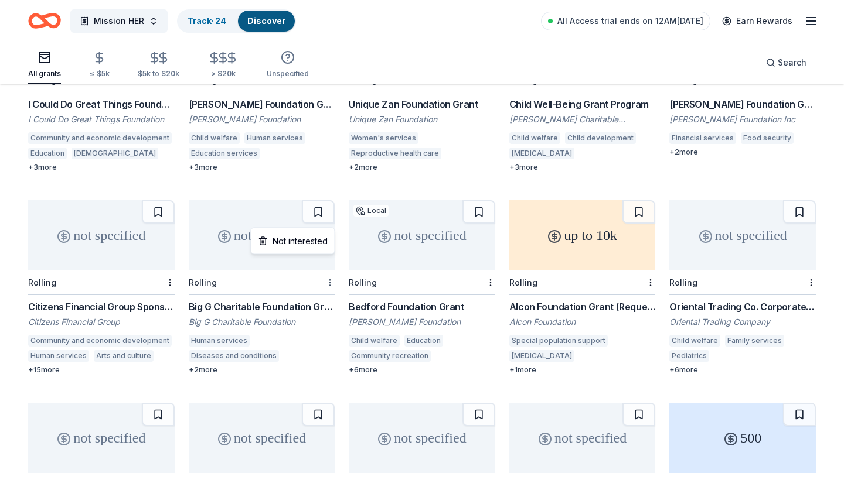
click at [321, 244] on div "Not interested" at bounding box center [293, 241] width 79 height 21
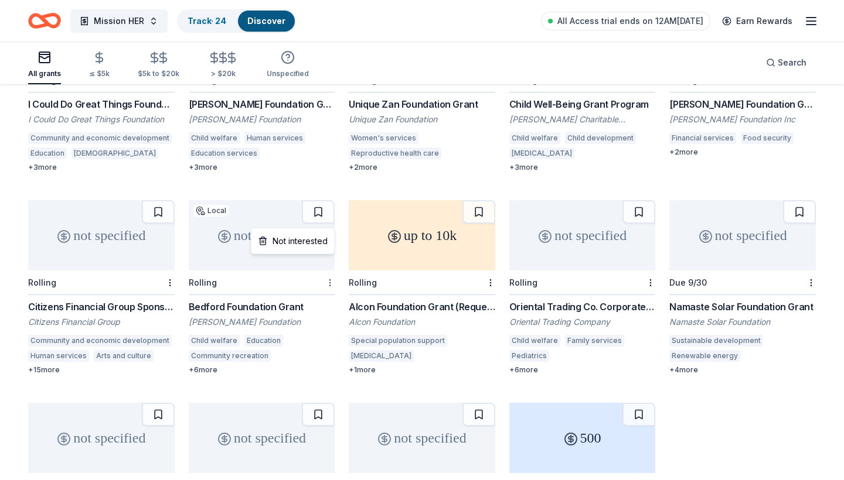
click at [322, 242] on div "Not interested" at bounding box center [293, 241] width 79 height 21
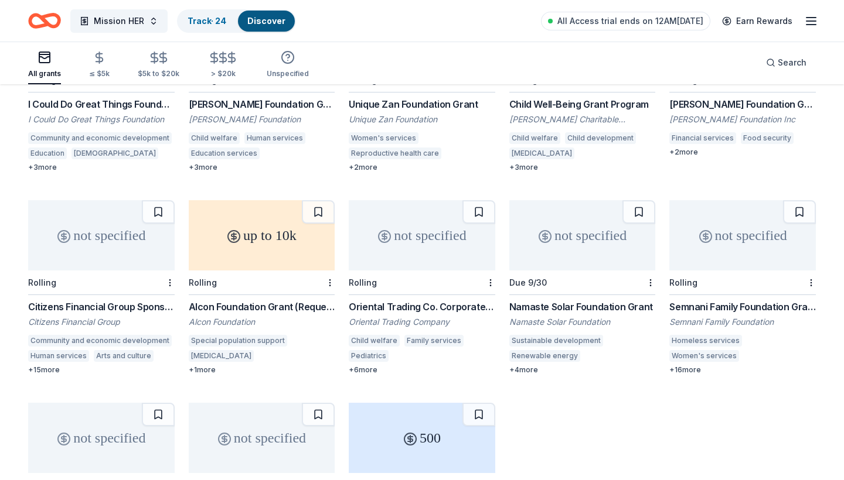
click at [267, 200] on div "up to 10k" at bounding box center [262, 235] width 146 height 70
click at [326, 246] on div "Not interested" at bounding box center [293, 241] width 79 height 21
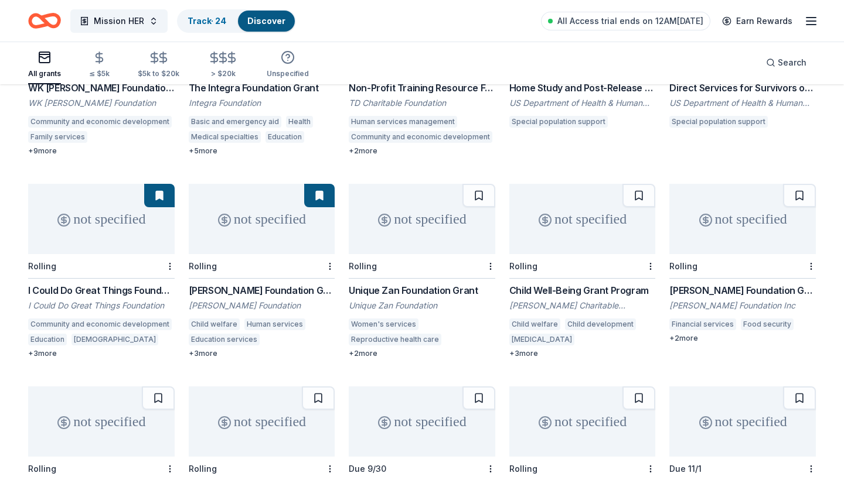
scroll to position [1233, 0]
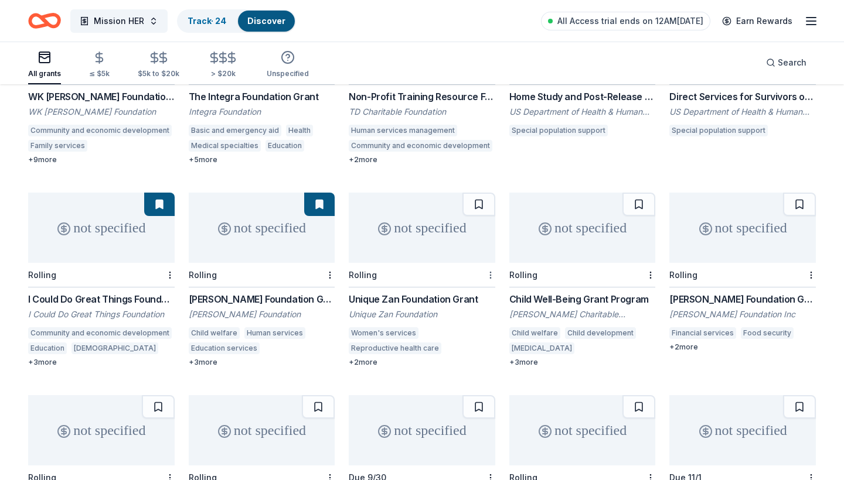
click at [480, 236] on div "Not interested" at bounding box center [453, 238] width 79 height 21
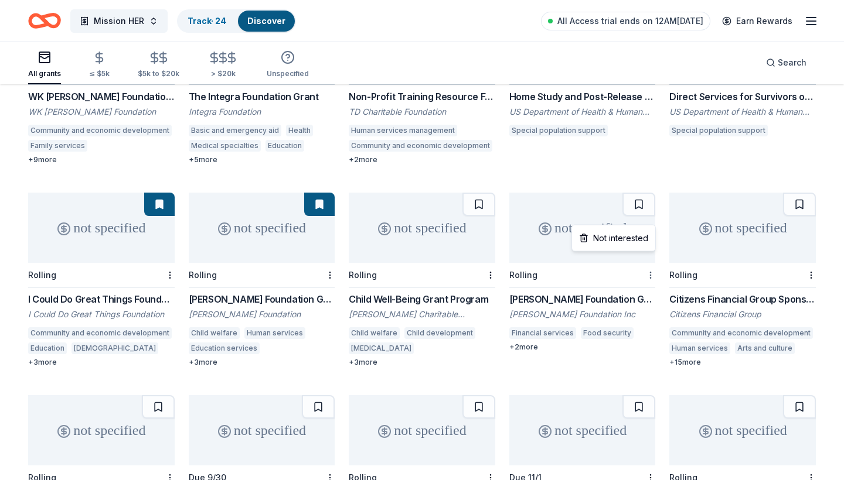
click at [634, 236] on div "Not interested" at bounding box center [613, 238] width 79 height 21
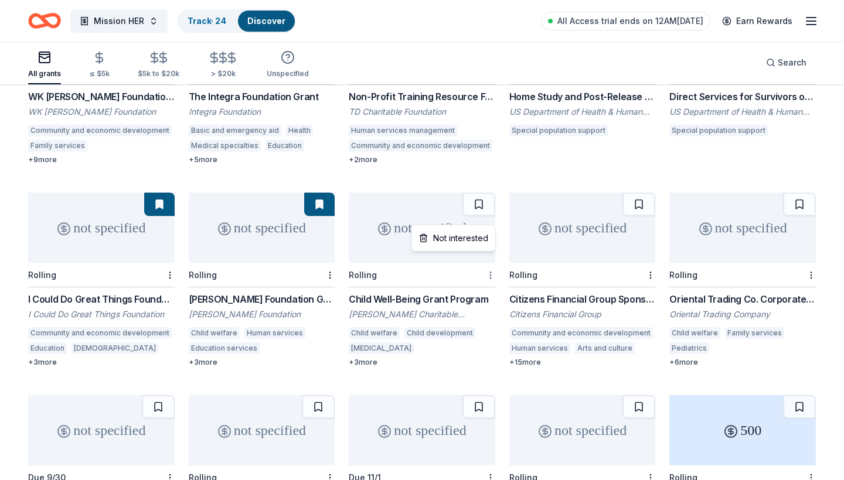
click at [475, 239] on div "Not interested" at bounding box center [453, 238] width 79 height 21
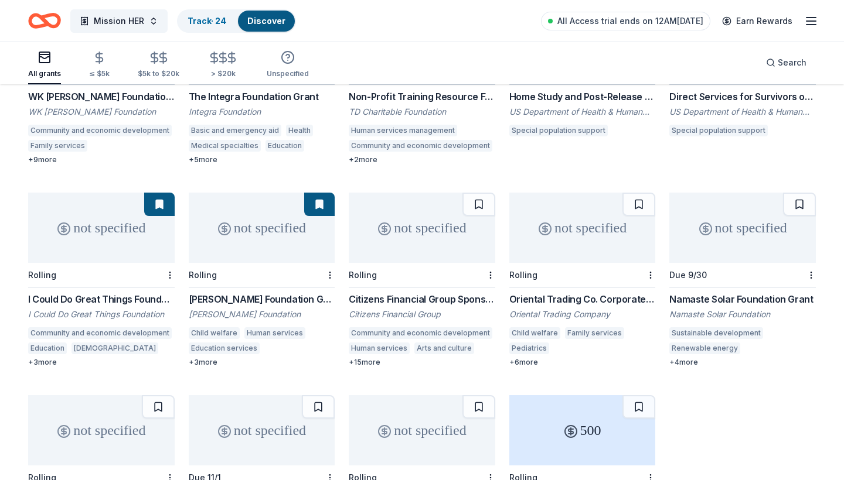
click at [445, 193] on div "not specified" at bounding box center [422, 228] width 146 height 70
click at [477, 193] on button at bounding box center [478, 204] width 33 height 23
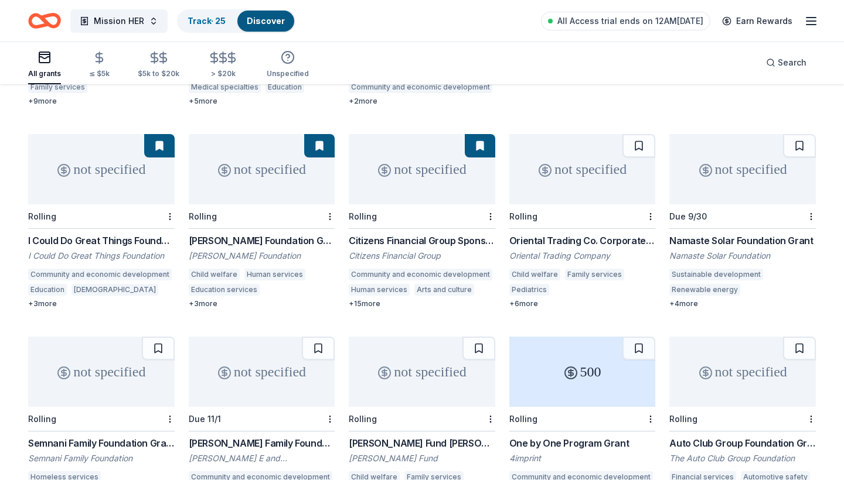
scroll to position [1283, 0]
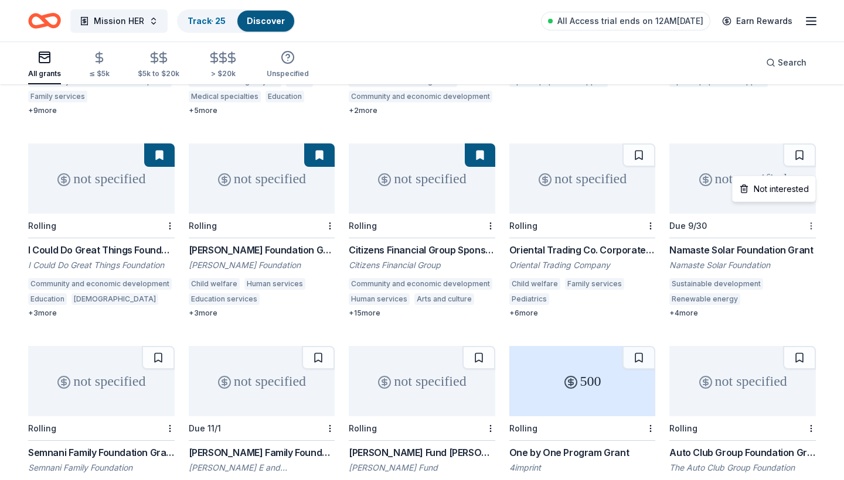
click at [789, 193] on div "Not interested" at bounding box center [774, 189] width 79 height 21
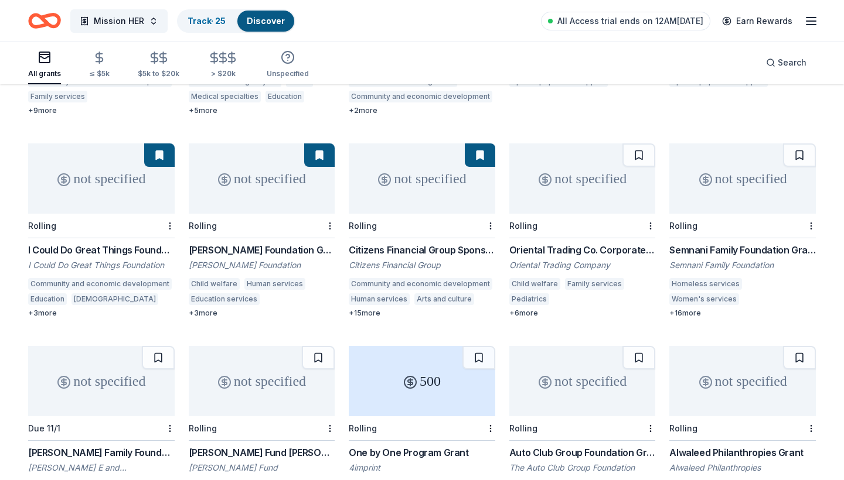
click at [74, 353] on div "not specified" at bounding box center [101, 381] width 146 height 70
click at [161, 386] on div "Not interested" at bounding box center [132, 387] width 79 height 21
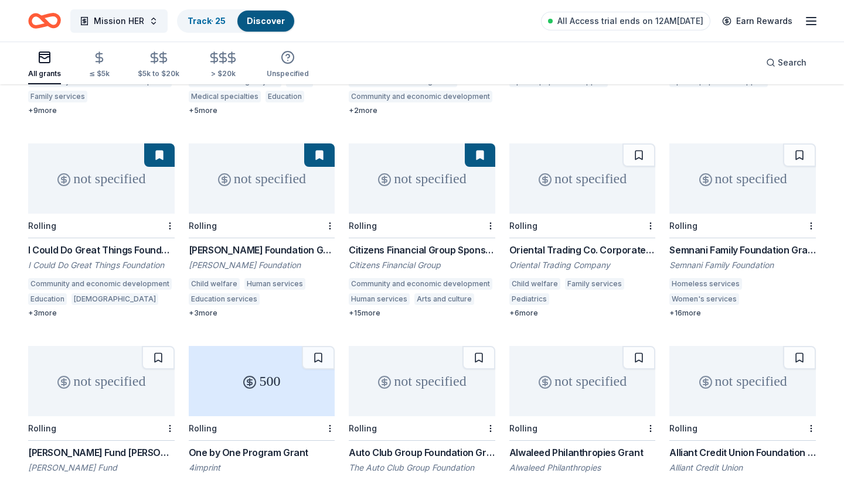
click at [120, 346] on div "not specified" at bounding box center [101, 381] width 146 height 70
click at [152, 386] on div "Not interested" at bounding box center [132, 387] width 79 height 21
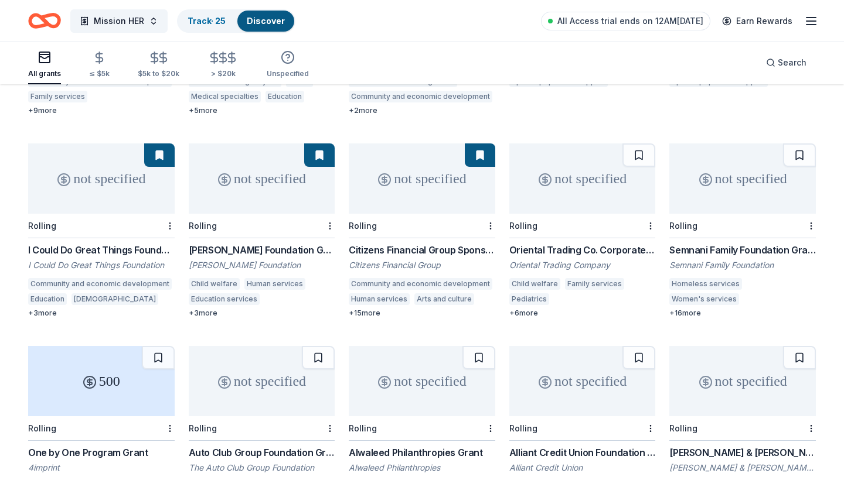
click at [716, 144] on div "not specified" at bounding box center [742, 179] width 146 height 70
click at [788, 189] on div "Not interested" at bounding box center [774, 189] width 79 height 21
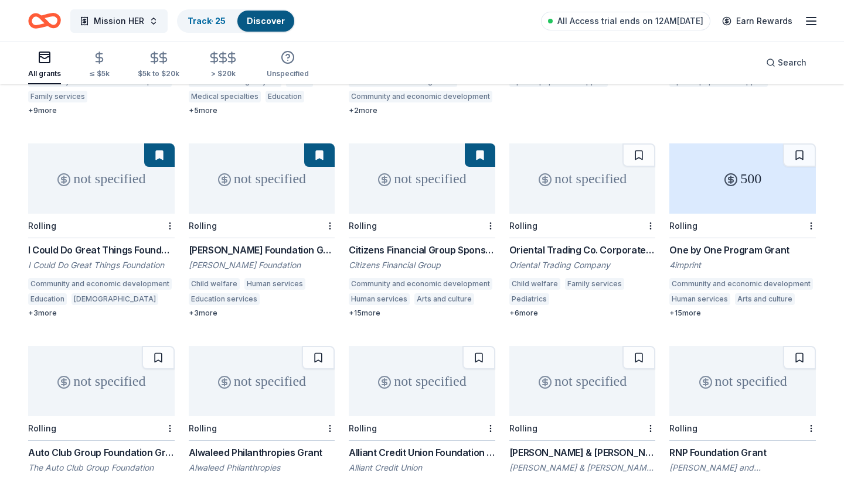
click at [525, 346] on div "not specified" at bounding box center [582, 381] width 146 height 70
click at [626, 386] on div "Not interested" at bounding box center [613, 387] width 79 height 21
click at [705, 346] on div "not specified" at bounding box center [742, 381] width 146 height 70
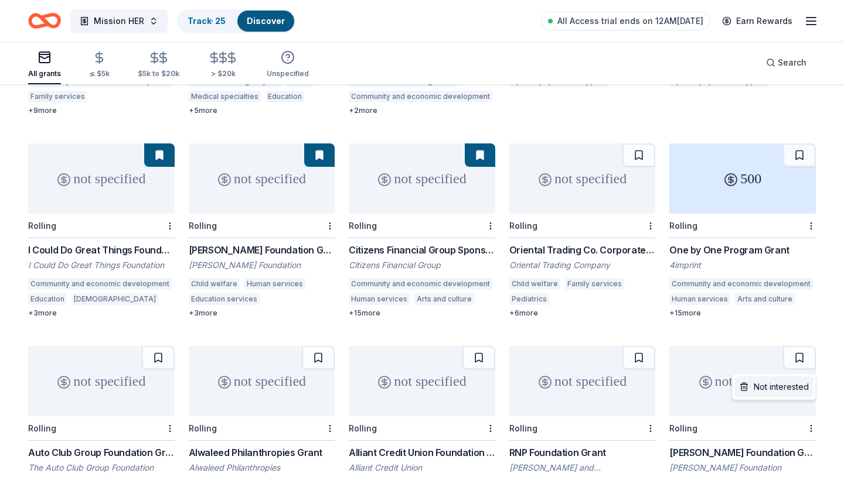
click at [772, 380] on div "Not interested" at bounding box center [774, 387] width 79 height 21
click at [593, 346] on div "not specified" at bounding box center [582, 381] width 146 height 70
click at [689, 346] on div "not specified" at bounding box center [742, 381] width 146 height 70
click at [797, 346] on button at bounding box center [799, 357] width 33 height 23
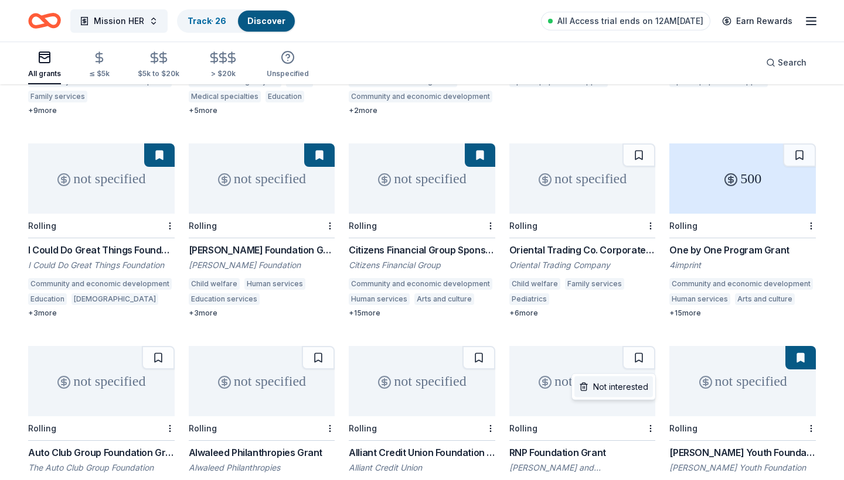
click at [619, 385] on div "Not interested" at bounding box center [613, 387] width 79 height 21
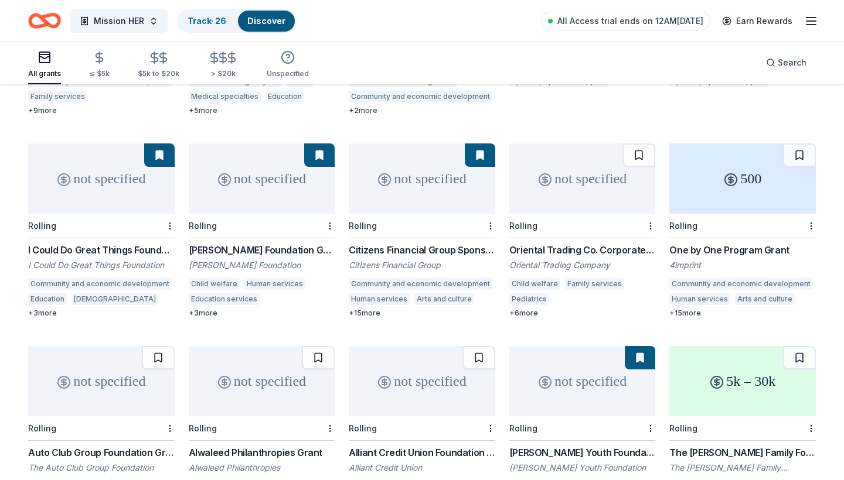
click at [430, 346] on div "not specified" at bounding box center [422, 381] width 146 height 70
click at [479, 390] on div "Not interested" at bounding box center [453, 387] width 79 height 21
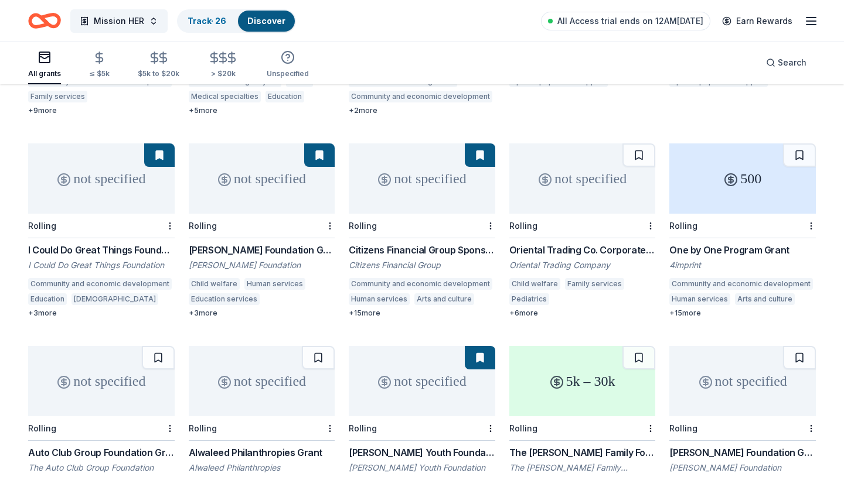
click at [125, 346] on div "not specified" at bounding box center [101, 381] width 146 height 70
click at [163, 390] on div "Not interested" at bounding box center [132, 387] width 79 height 21
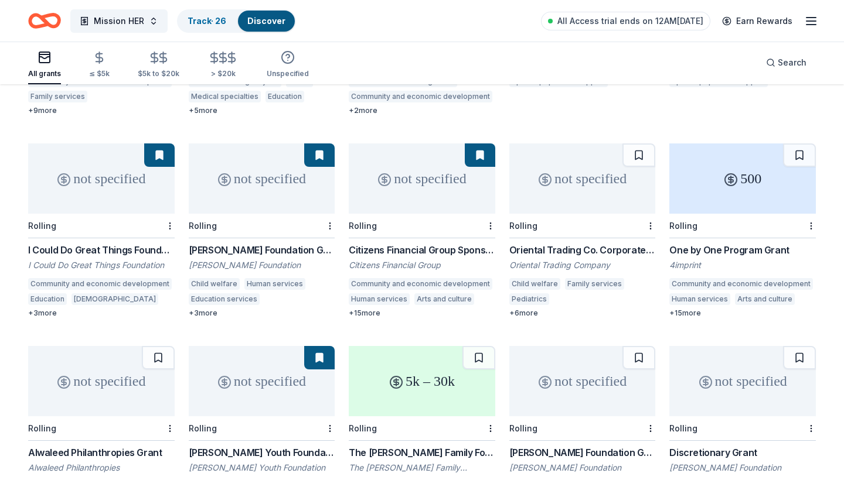
scroll to position [1280, 0]
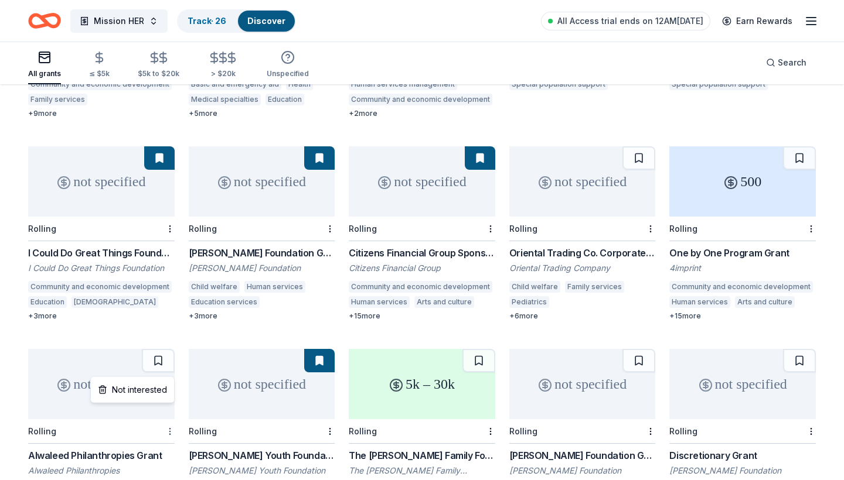
click at [114, 349] on div "not specified" at bounding box center [101, 384] width 146 height 70
click at [155, 392] on div "Not interested" at bounding box center [132, 390] width 79 height 21
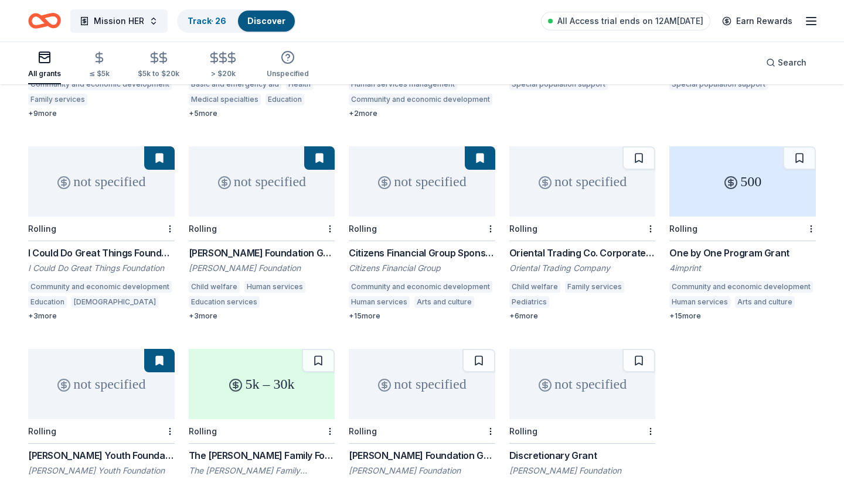
click at [264, 349] on div "5k – 30k" at bounding box center [262, 384] width 146 height 70
click at [315, 385] on div "Not interested" at bounding box center [293, 390] width 79 height 21
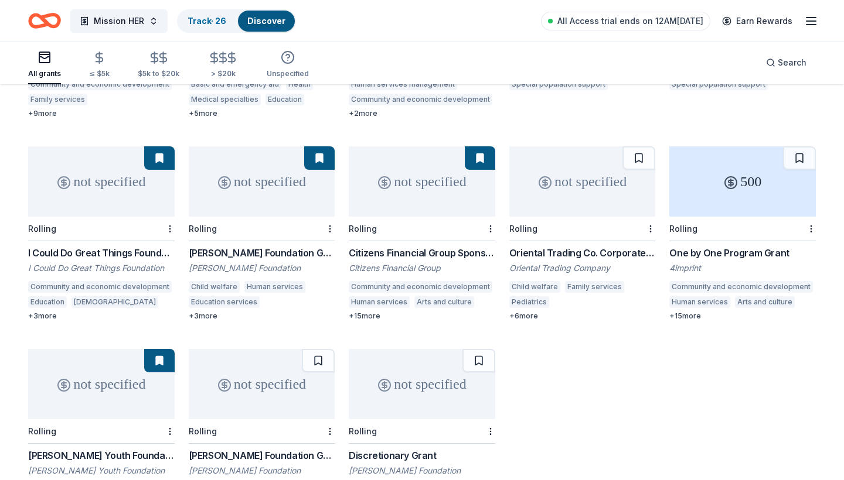
click at [284, 349] on div "not specified" at bounding box center [262, 384] width 146 height 70
click at [312, 386] on div "Not interested" at bounding box center [293, 390] width 79 height 21
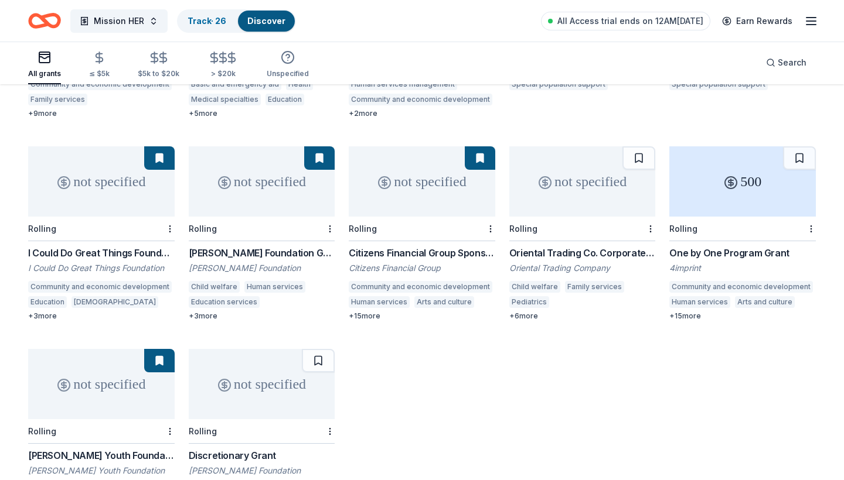
click at [277, 349] on div "not specified" at bounding box center [262, 384] width 146 height 70
click at [326, 388] on div "Not interested" at bounding box center [293, 390] width 79 height 21
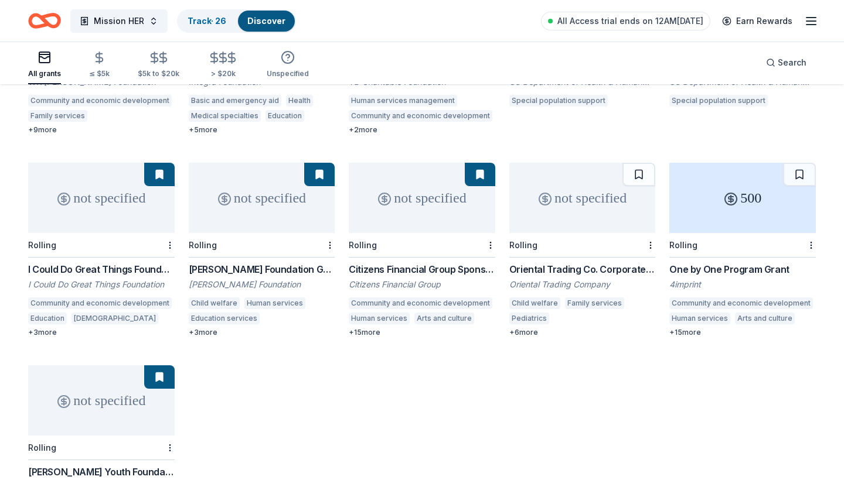
scroll to position [1260, 0]
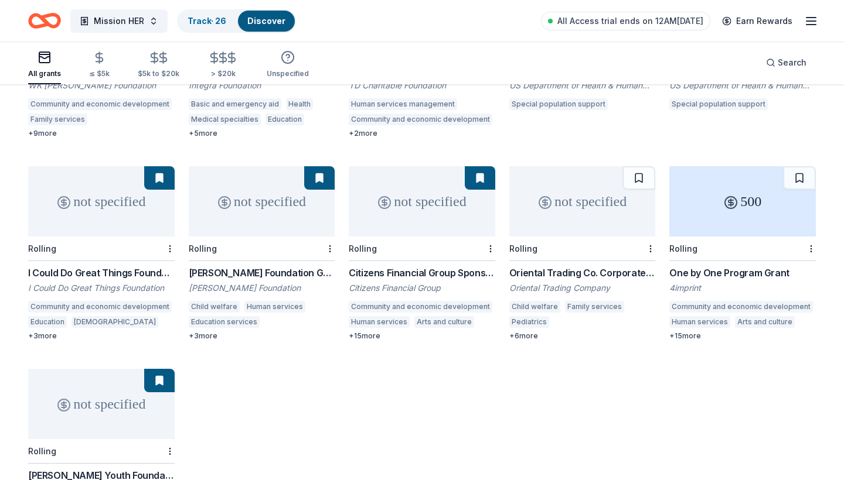
click at [694, 166] on div "500" at bounding box center [742, 201] width 146 height 70
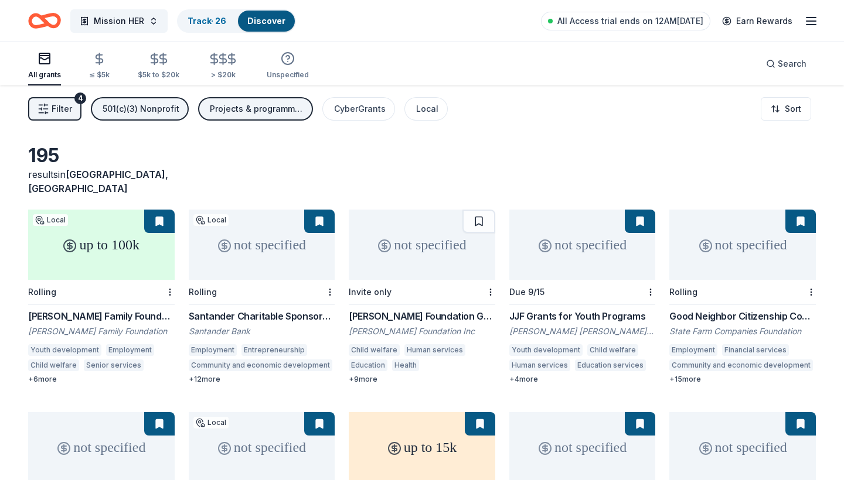
scroll to position [0, 0]
click at [585, 23] on span "All Access trial ends on 12AM[DATE]" at bounding box center [630, 21] width 146 height 14
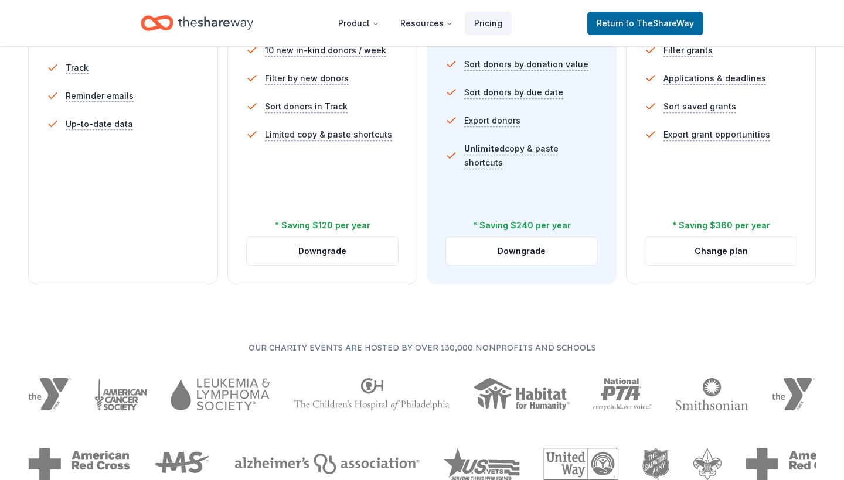
scroll to position [444, 0]
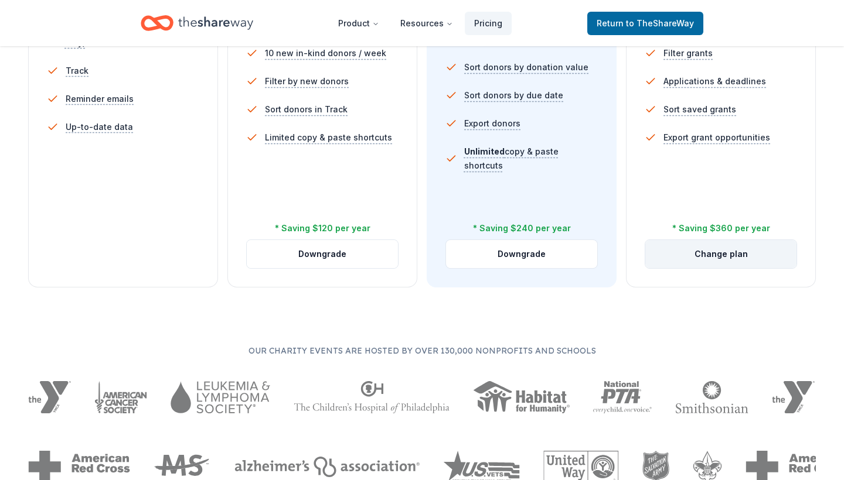
click at [684, 261] on button "Change plan" at bounding box center [720, 254] width 151 height 28
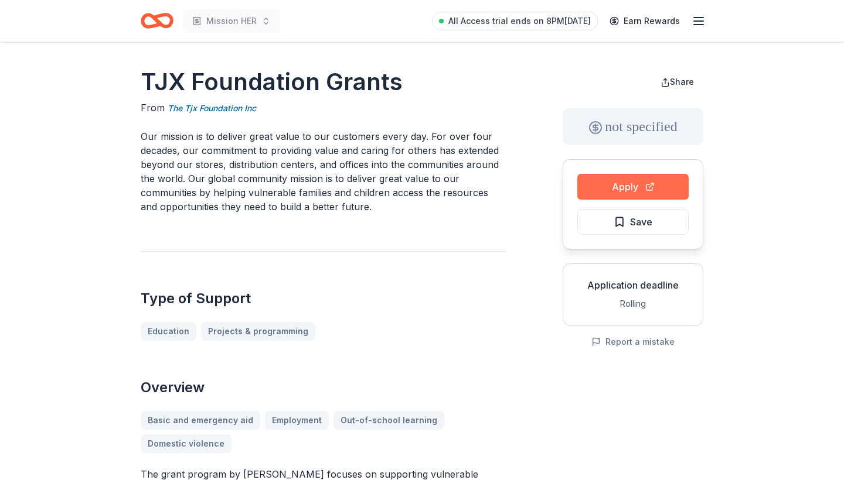
click at [630, 192] on button "Apply" at bounding box center [632, 187] width 111 height 26
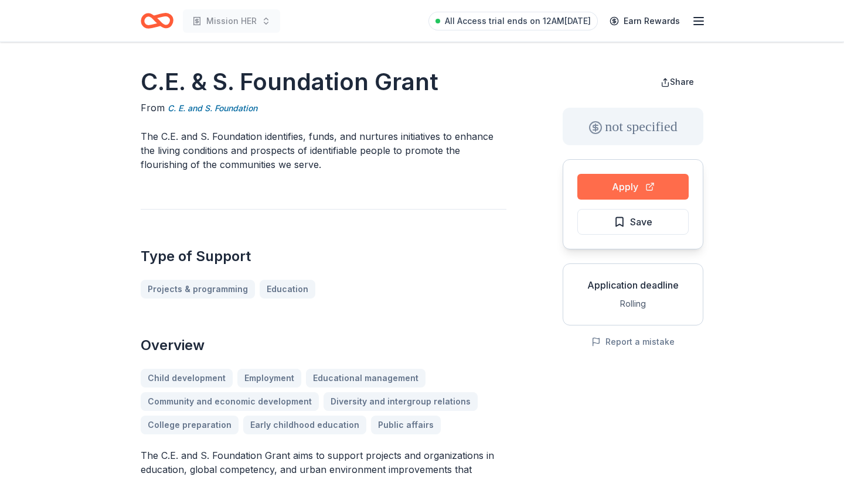
click at [606, 191] on button "Apply" at bounding box center [632, 187] width 111 height 26
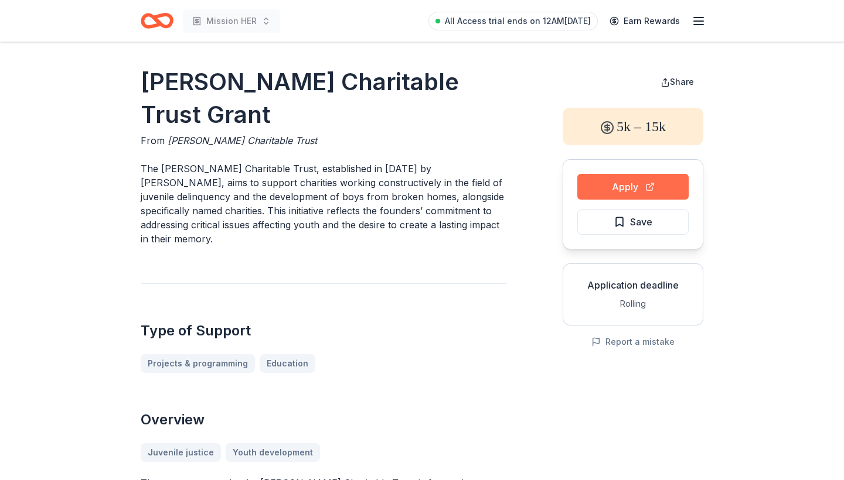
click at [605, 188] on button "Apply" at bounding box center [632, 187] width 111 height 26
drag, startPoint x: 210, startPoint y: 116, endPoint x: 145, endPoint y: 76, distance: 76.1
click at [146, 77] on h1 "Willis C. Helm Charitable Trust Grant" at bounding box center [324, 99] width 366 height 66
drag, startPoint x: 145, startPoint y: 76, endPoint x: 364, endPoint y: 78, distance: 218.6
click at [364, 78] on h1 "Willis C. Helm Charitable Trust Grant" at bounding box center [324, 99] width 366 height 66
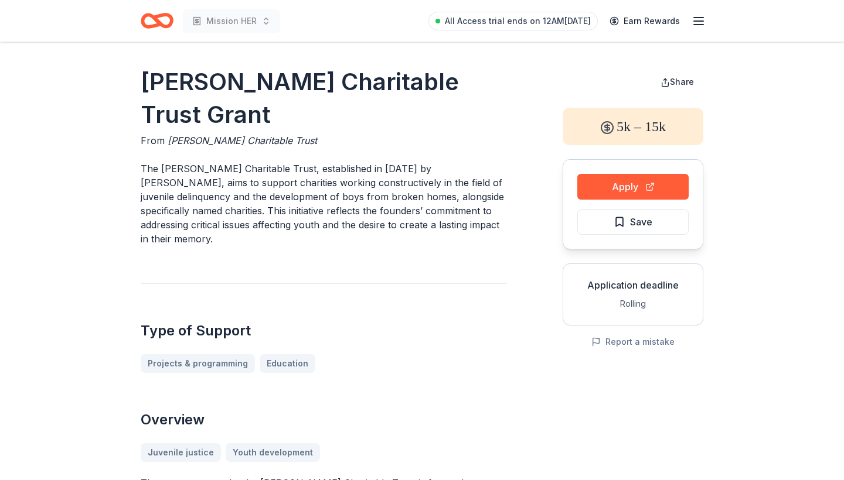
drag, startPoint x: 205, startPoint y: 117, endPoint x: 144, endPoint y: 96, distance: 64.5
click at [144, 96] on h1 "Willis C. Helm Charitable Trust Grant" at bounding box center [324, 99] width 366 height 66
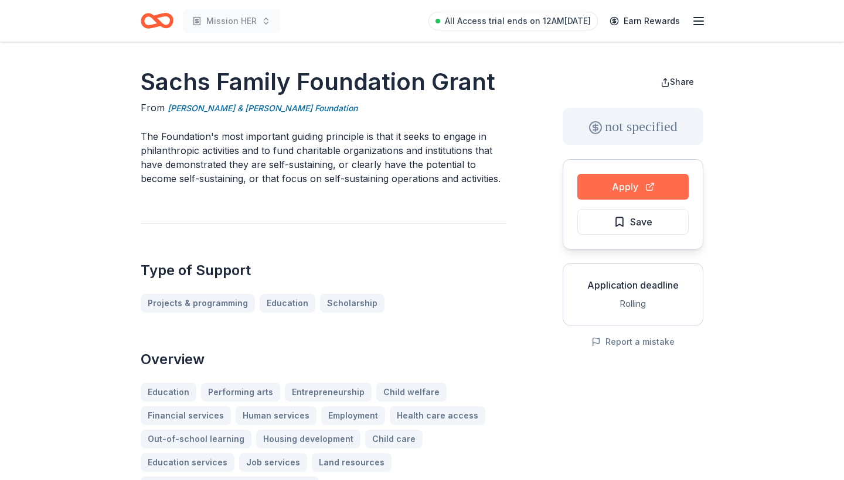
click at [606, 182] on button "Apply" at bounding box center [632, 187] width 111 height 26
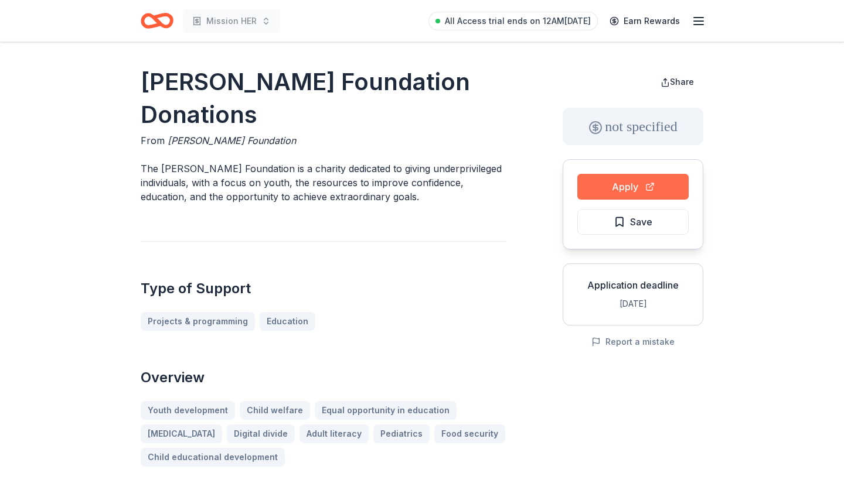
click at [639, 189] on button "Apply" at bounding box center [632, 187] width 111 height 26
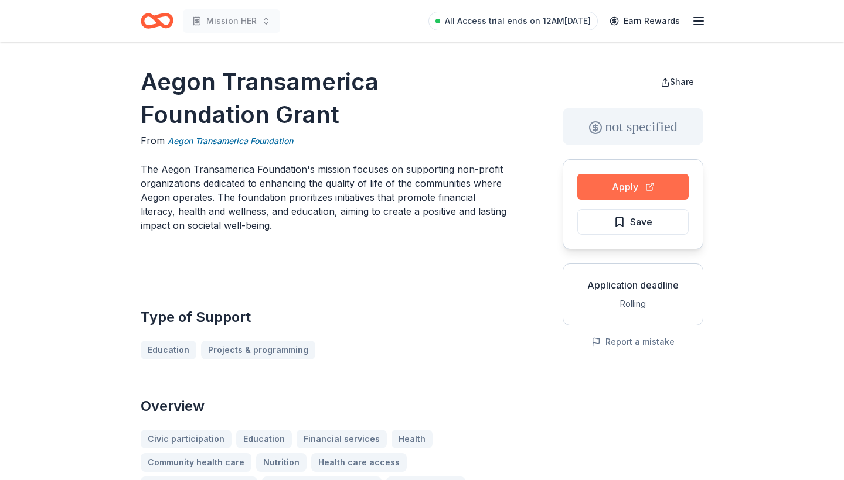
click at [614, 196] on button "Apply" at bounding box center [632, 187] width 111 height 26
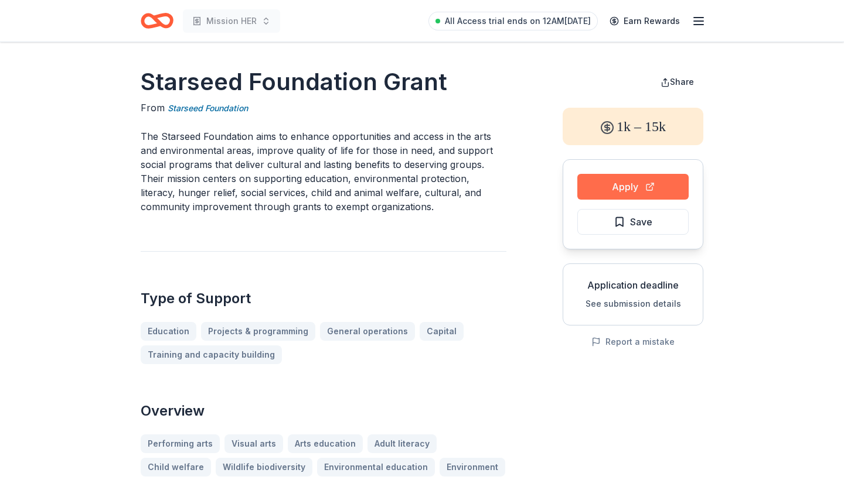
click at [606, 181] on button "Apply" at bounding box center [632, 187] width 111 height 26
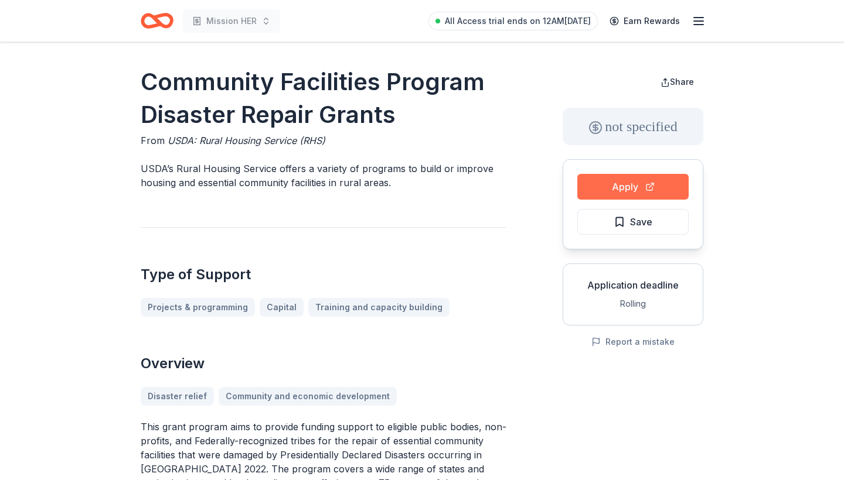
click at [590, 189] on button "Apply" at bounding box center [632, 187] width 111 height 26
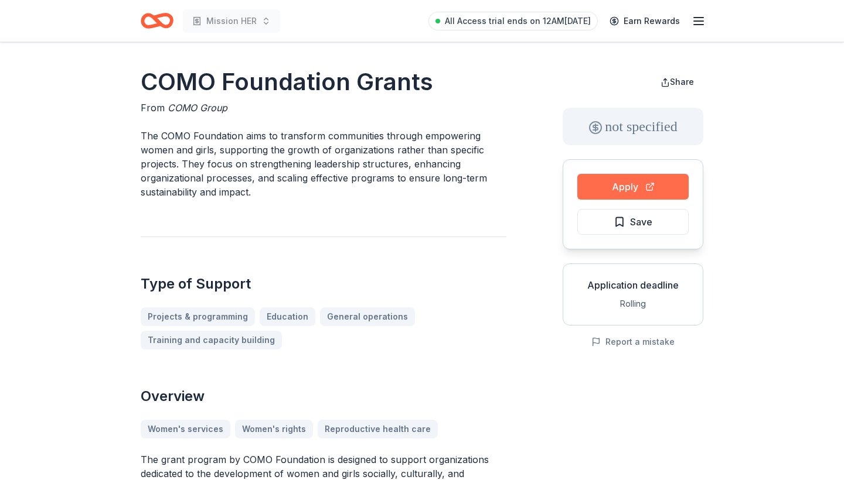
click at [602, 194] on button "Apply" at bounding box center [632, 187] width 111 height 26
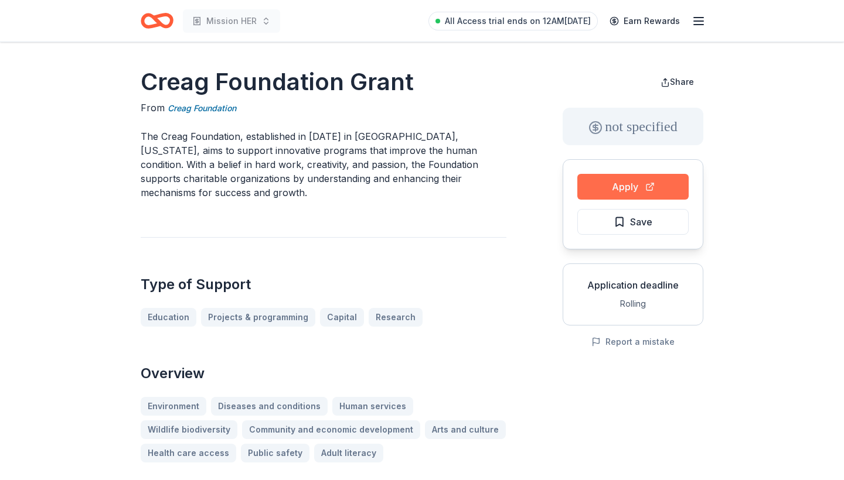
click at [589, 183] on button "Apply" at bounding box center [632, 187] width 111 height 26
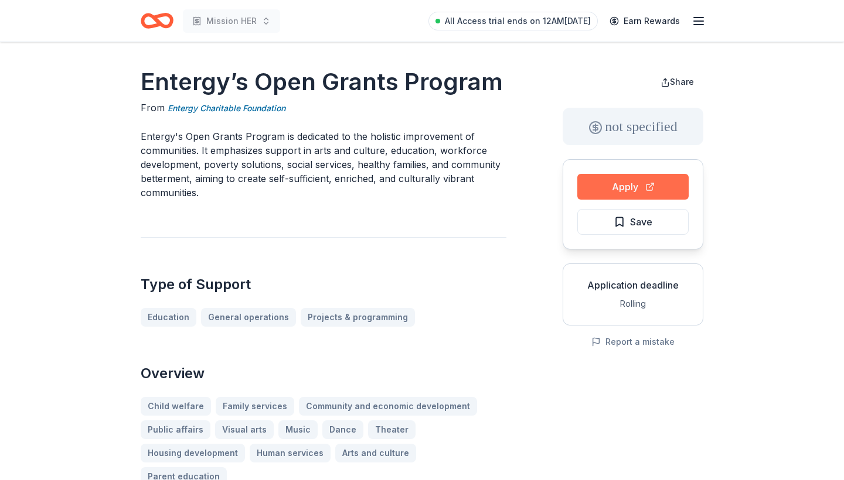
click at [602, 183] on button "Apply" at bounding box center [632, 187] width 111 height 26
click at [601, 185] on button "Apply" at bounding box center [632, 187] width 111 height 26
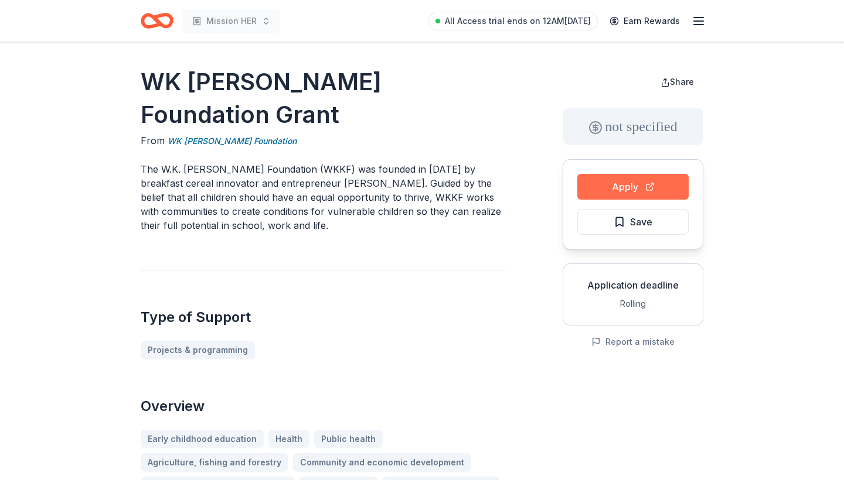
click at [604, 186] on button "Apply" at bounding box center [632, 187] width 111 height 26
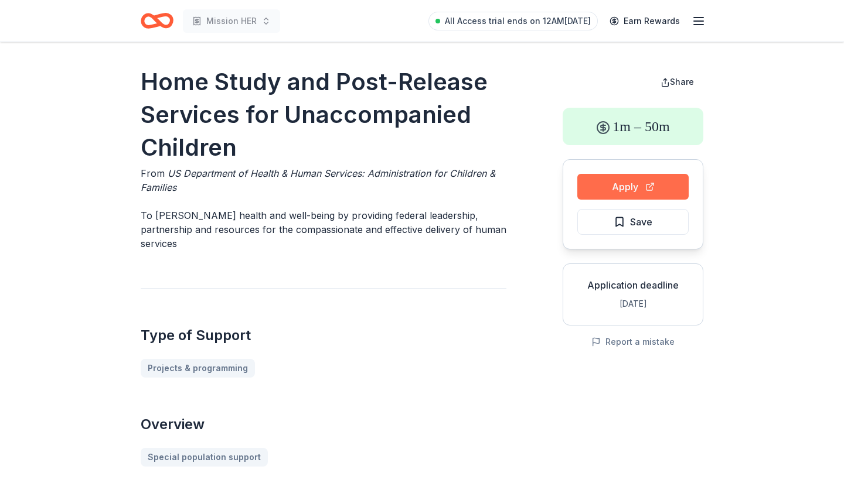
click at [594, 180] on button "Apply" at bounding box center [632, 187] width 111 height 26
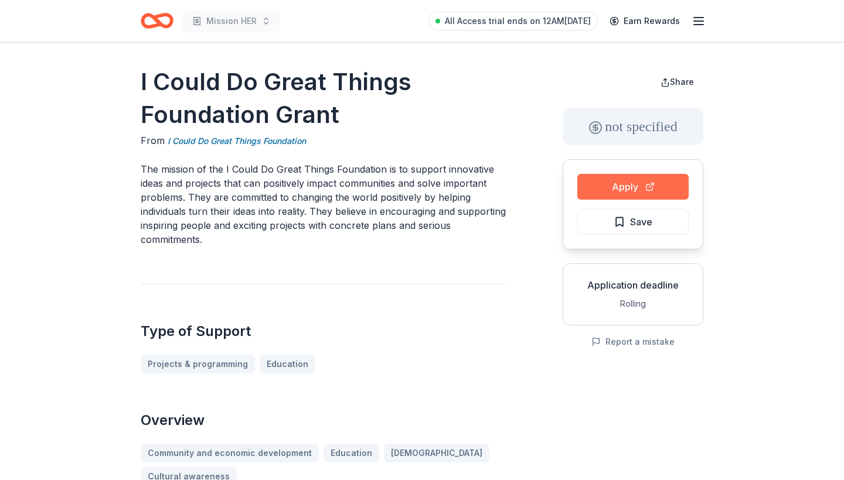
click at [626, 189] on button "Apply" at bounding box center [632, 187] width 111 height 26
click at [602, 227] on button "Save" at bounding box center [632, 222] width 111 height 26
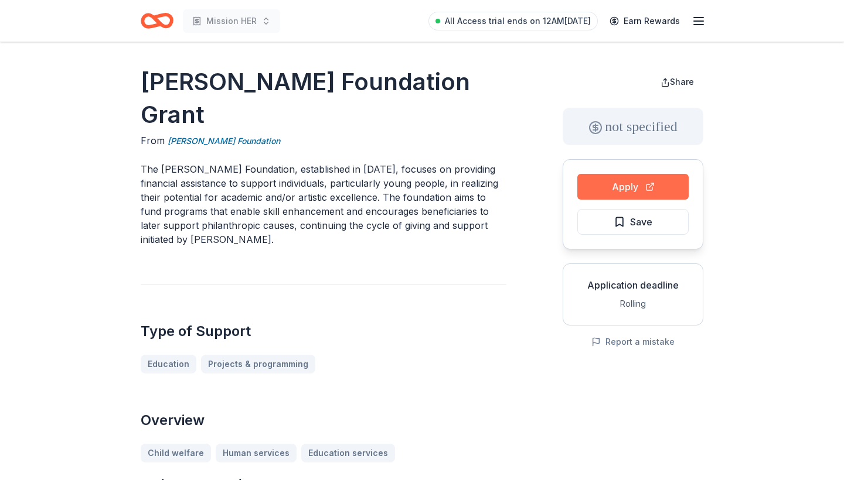
click at [606, 190] on button "Apply" at bounding box center [632, 187] width 111 height 26
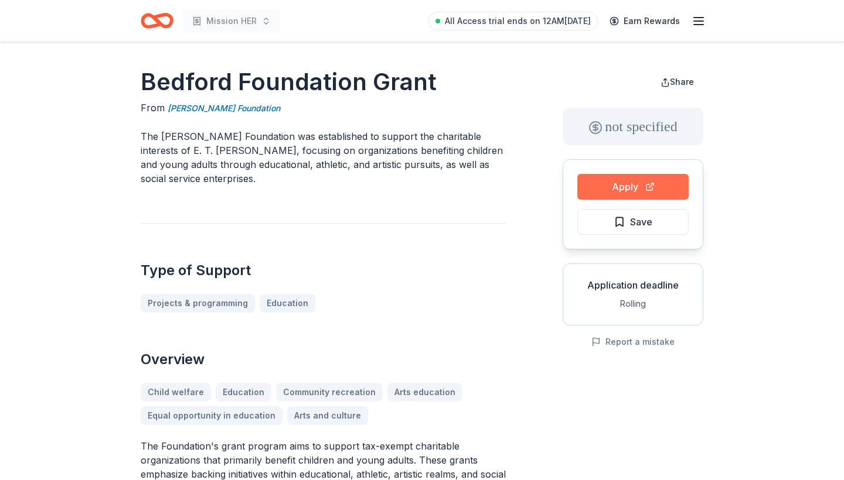
click at [632, 189] on button "Apply" at bounding box center [632, 187] width 111 height 26
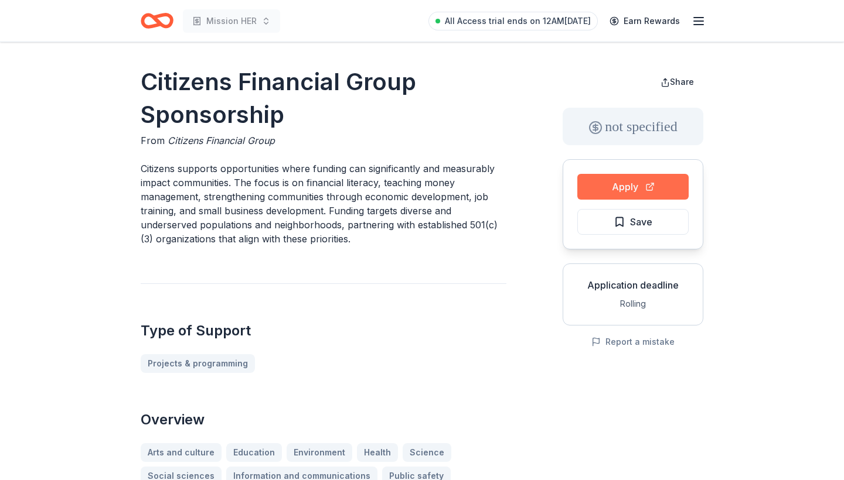
click at [611, 185] on button "Apply" at bounding box center [632, 187] width 111 height 26
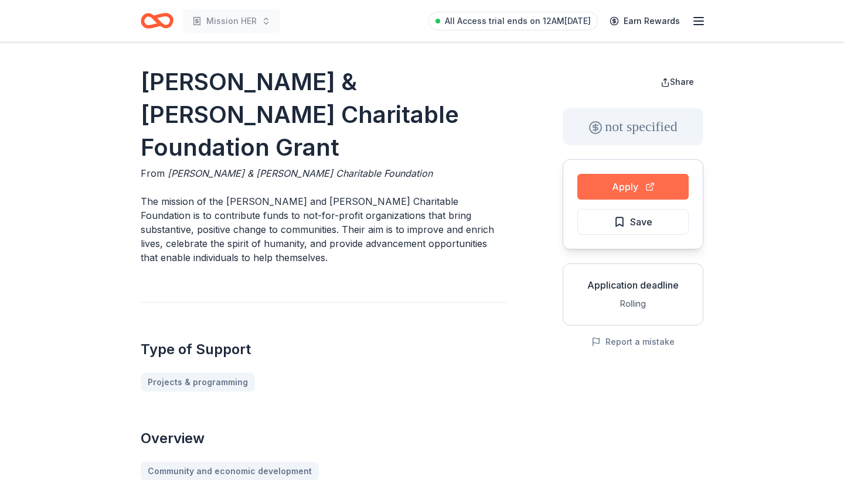
click at [608, 193] on button "Apply" at bounding box center [632, 187] width 111 height 26
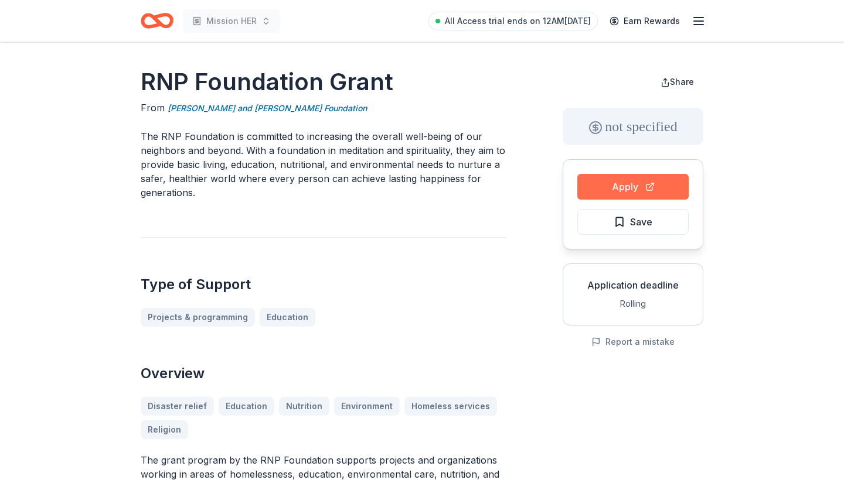
click at [618, 189] on button "Apply" at bounding box center [632, 187] width 111 height 26
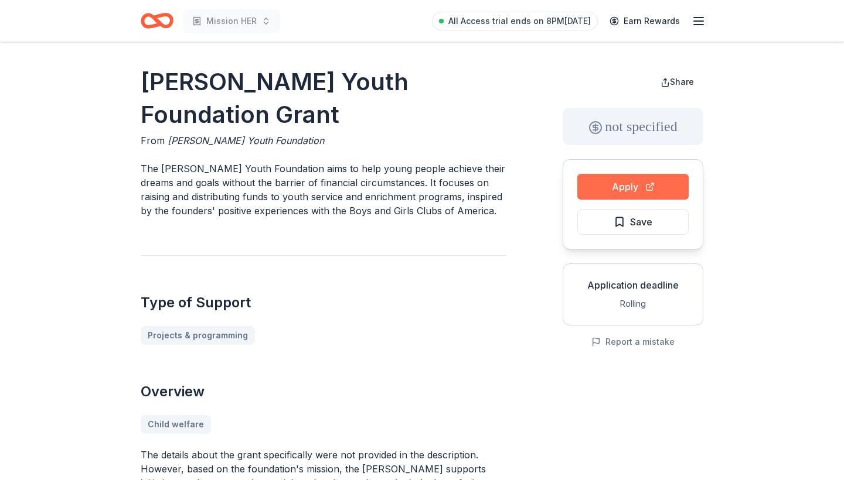
click at [602, 187] on button "Apply" at bounding box center [632, 187] width 111 height 26
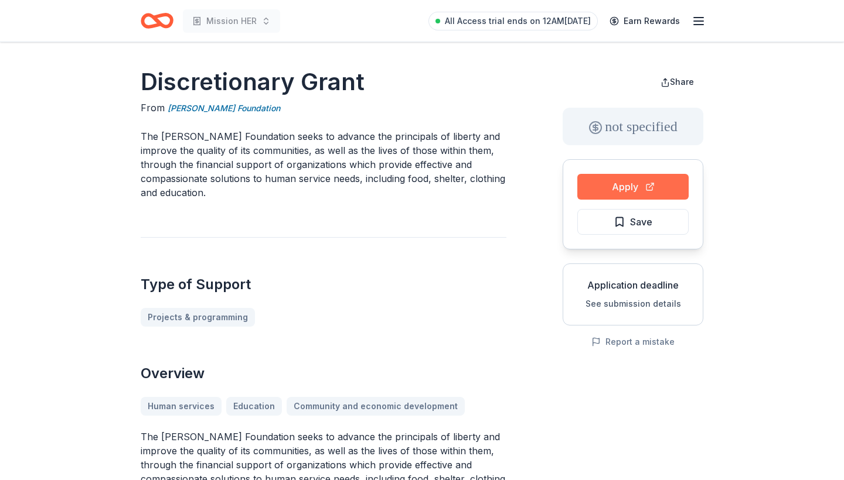
click at [600, 186] on button "Apply" at bounding box center [632, 187] width 111 height 26
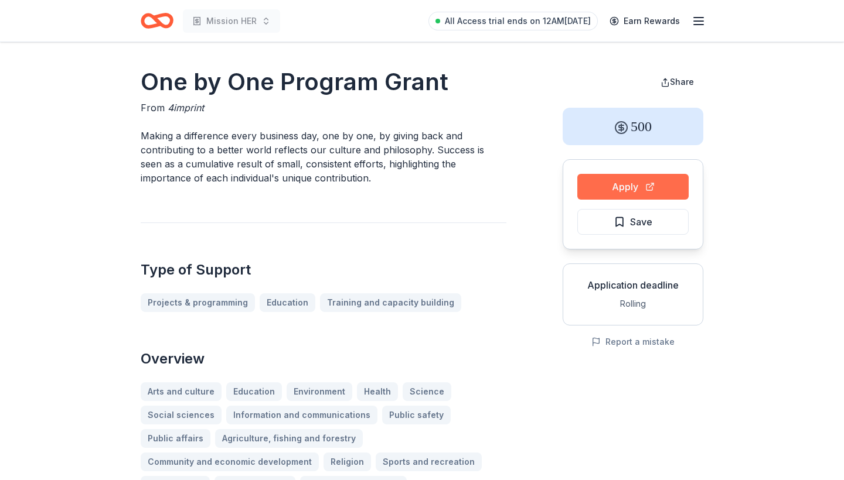
click at [611, 188] on button "Apply" at bounding box center [632, 187] width 111 height 26
